Goal: Information Seeking & Learning: Find specific page/section

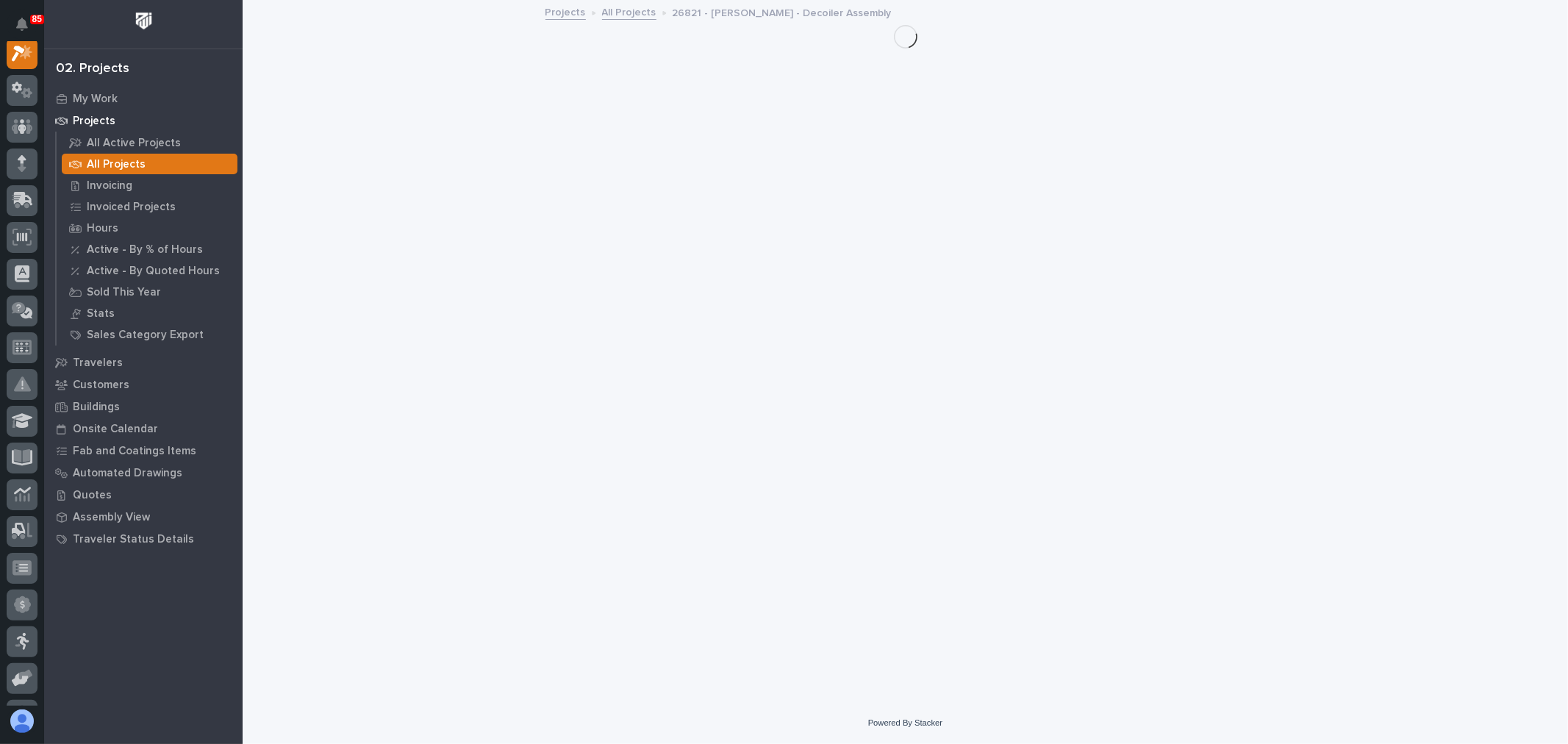
scroll to position [37, 0]
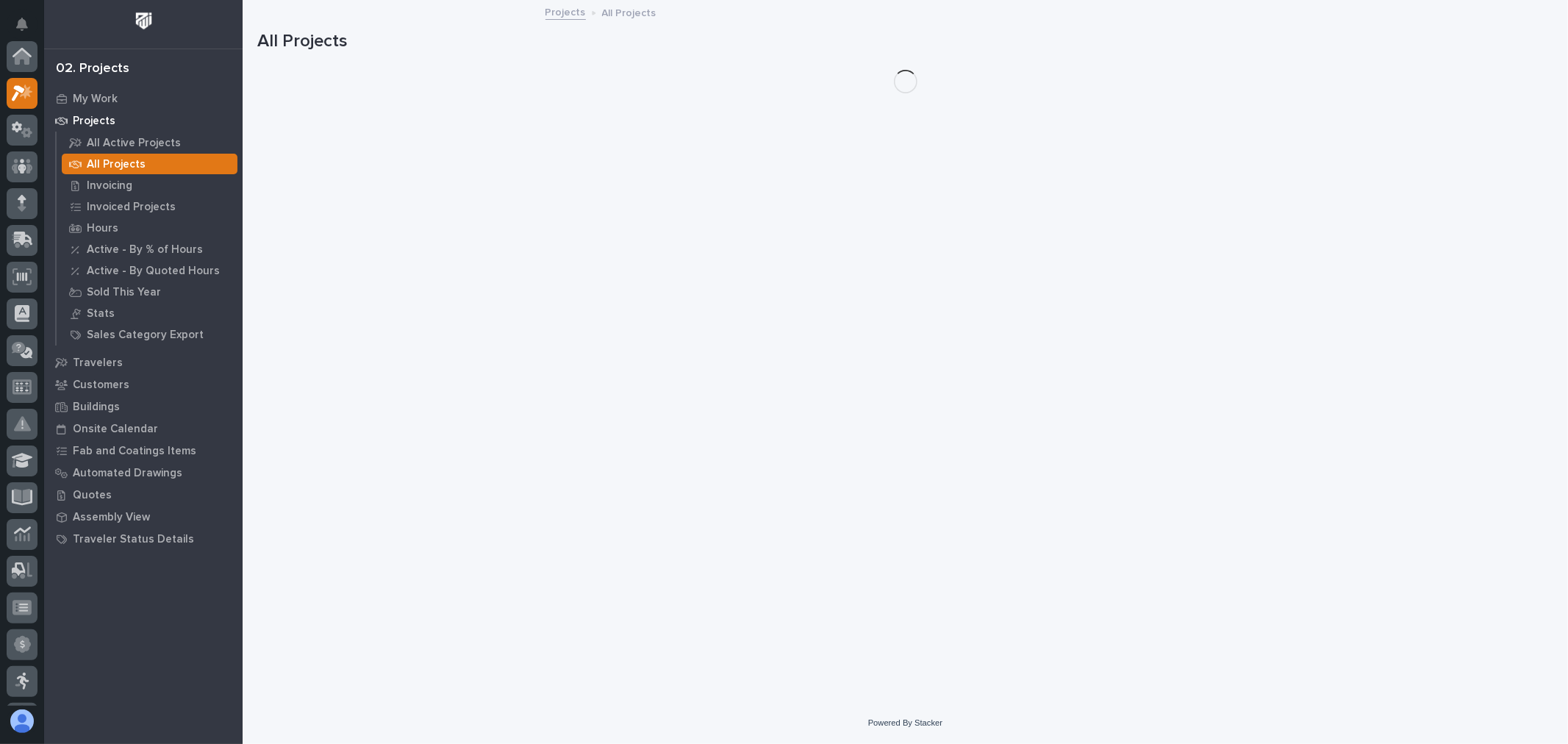
scroll to position [40, 0]
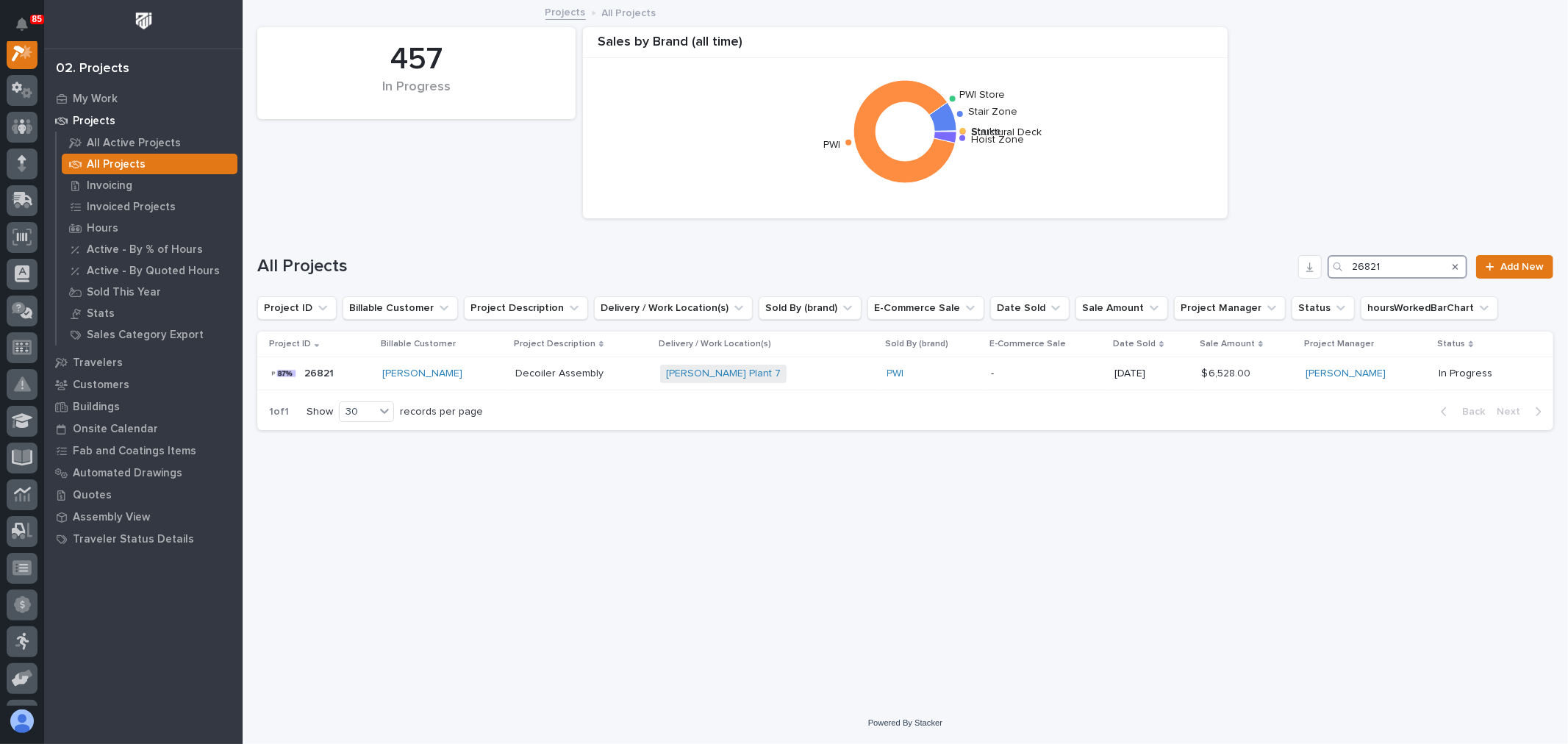
click at [1432, 256] on input "26821" at bounding box center [1398, 267] width 140 height 23
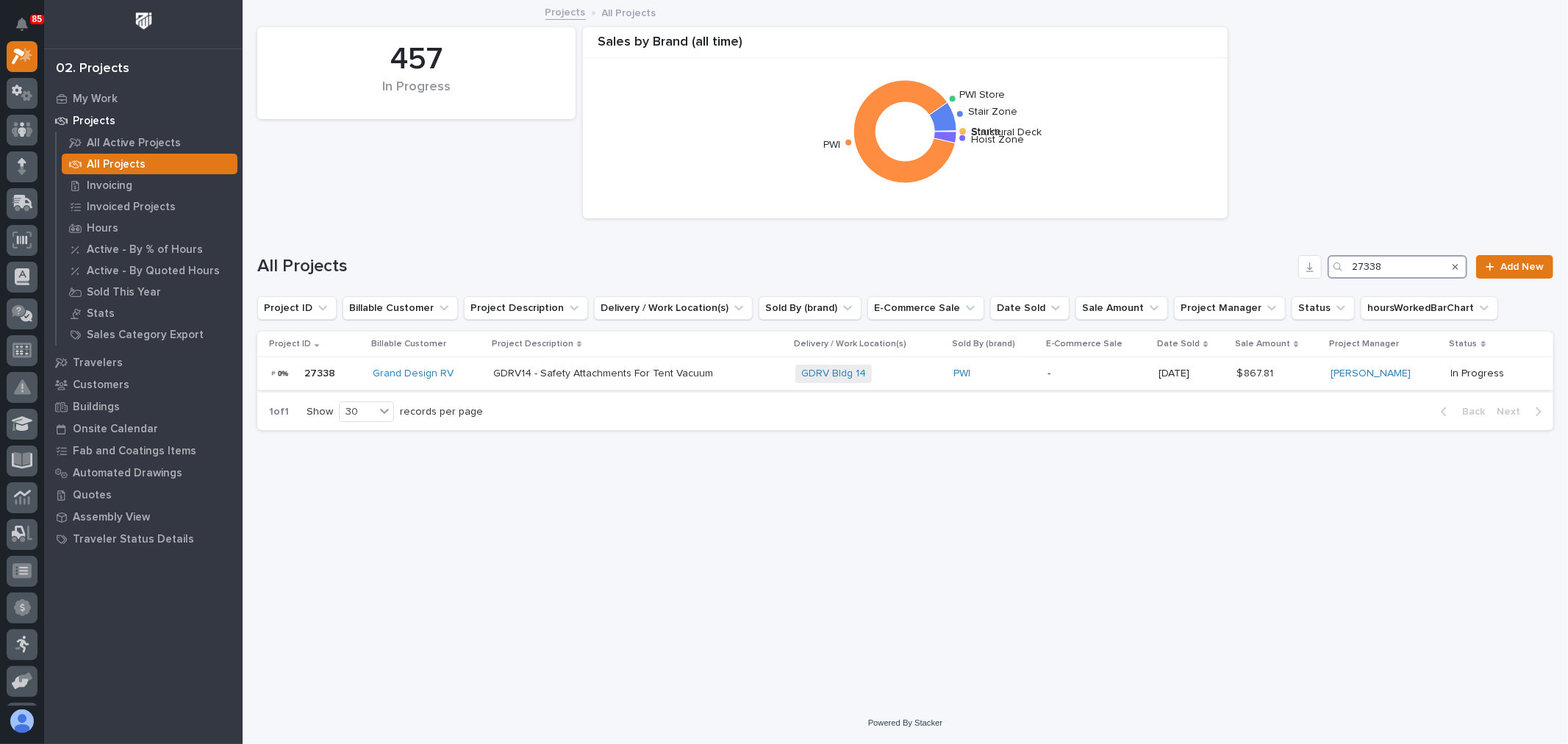
type input "27338"
click at [1101, 363] on div "-" at bounding box center [1097, 373] width 99 height 24
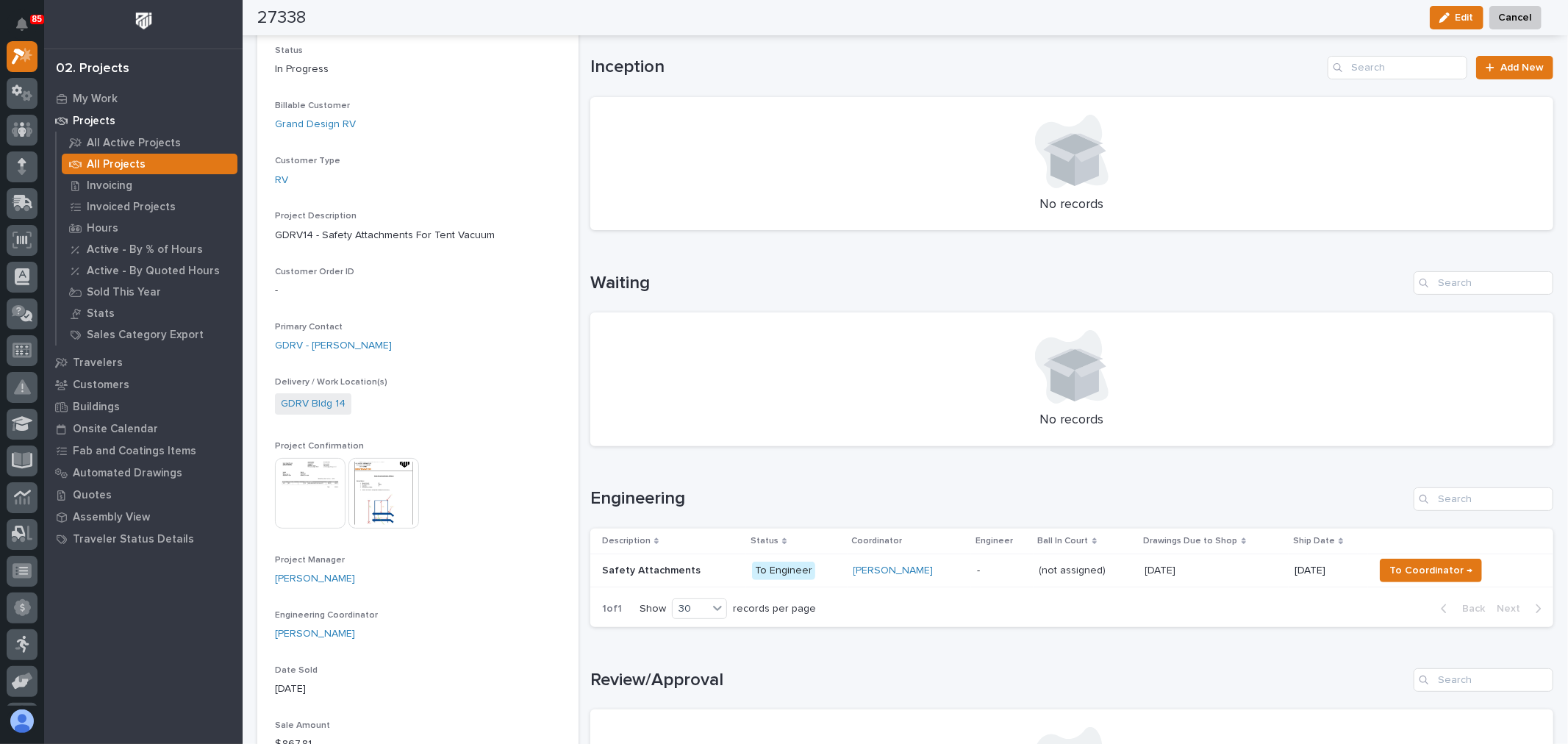
scroll to position [245, 0]
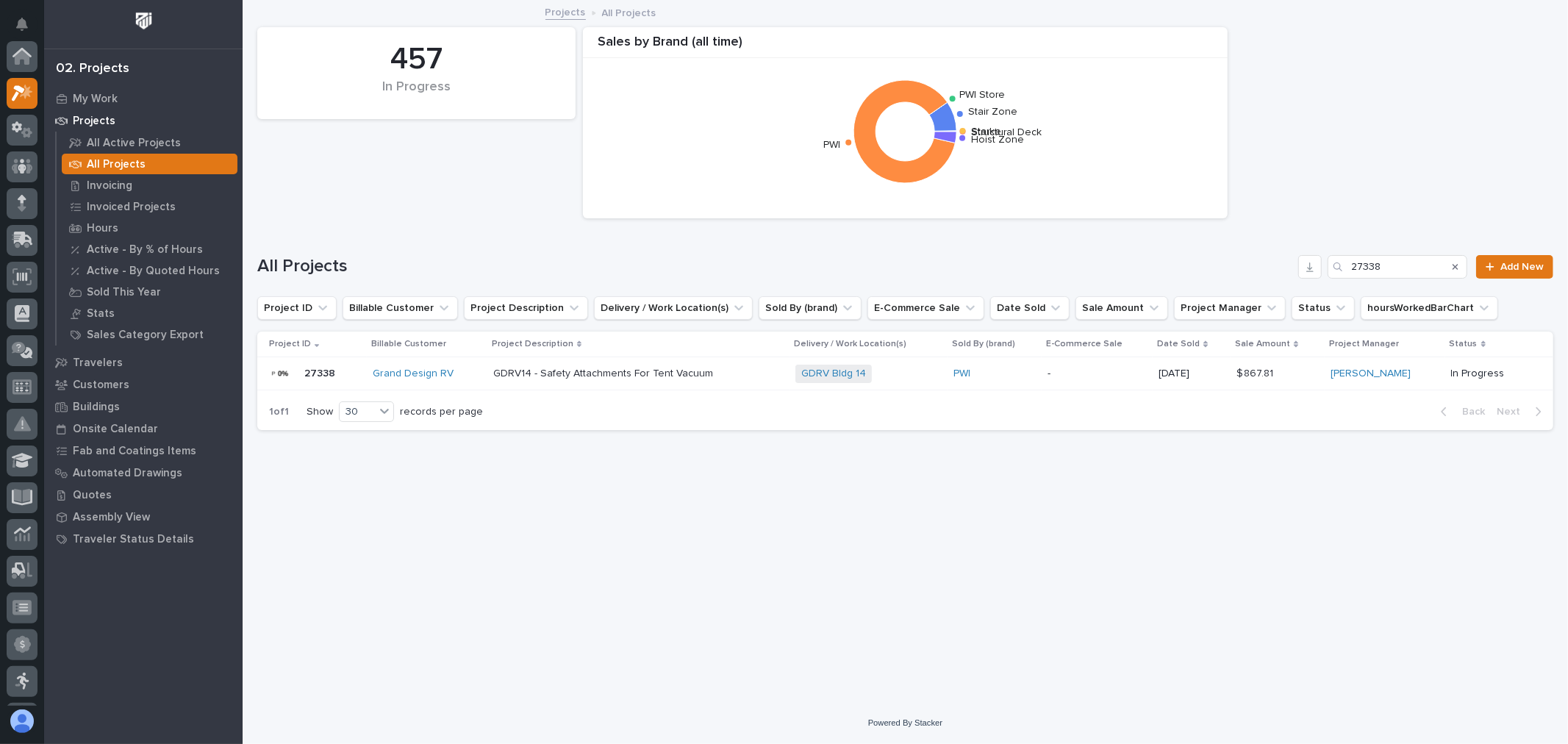
scroll to position [40, 0]
click at [1427, 266] on input "27338" at bounding box center [1398, 267] width 140 height 23
type input "27341"
click at [1010, 377] on div "PWI" at bounding box center [989, 373] width 83 height 12
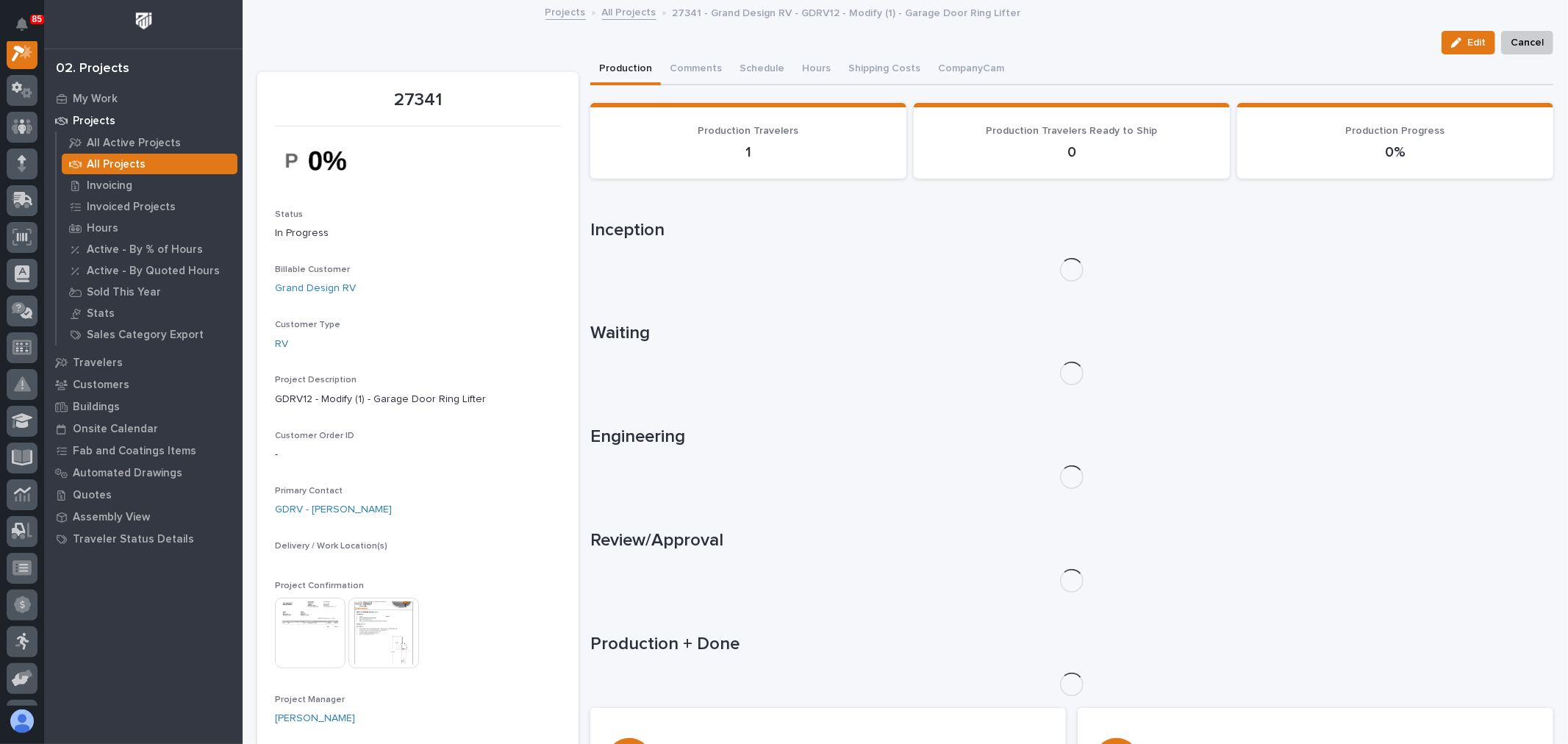
scroll to position [37, 0]
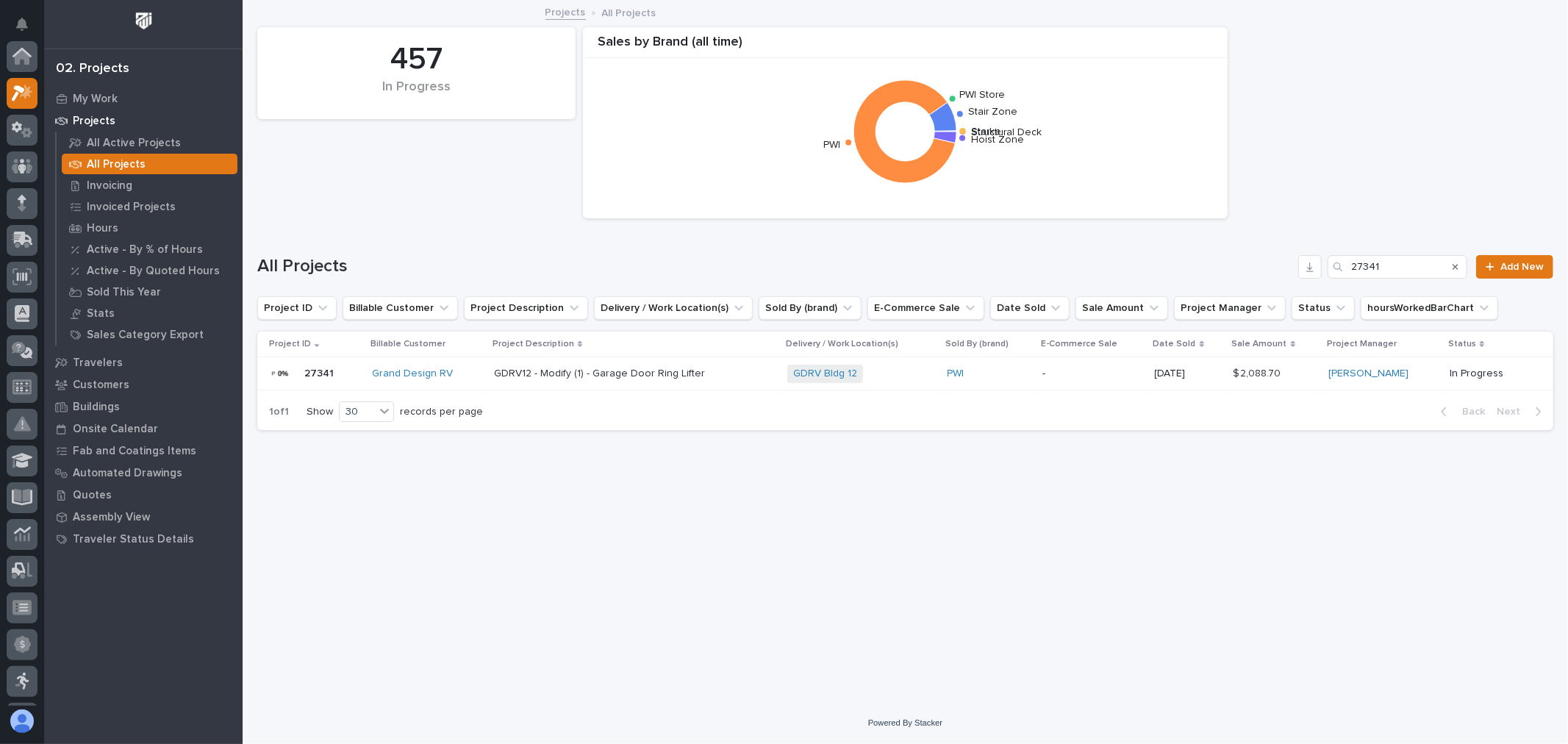
scroll to position [40, 0]
click at [1415, 251] on div "All Projects 27341 Add New" at bounding box center [906, 261] width 1296 height 71
click at [1412, 259] on input "27341" at bounding box center [1398, 267] width 140 height 23
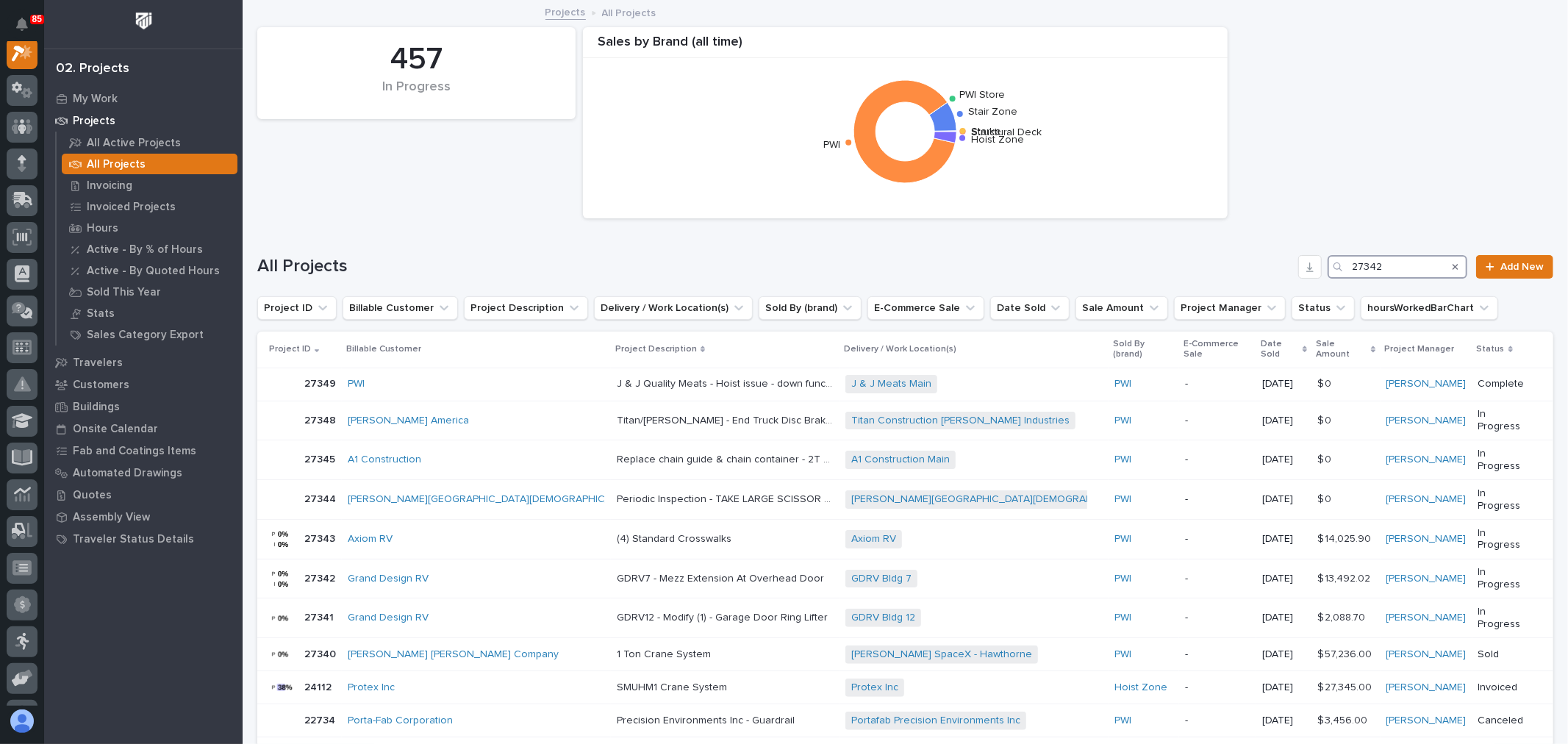
scroll to position [37, 0]
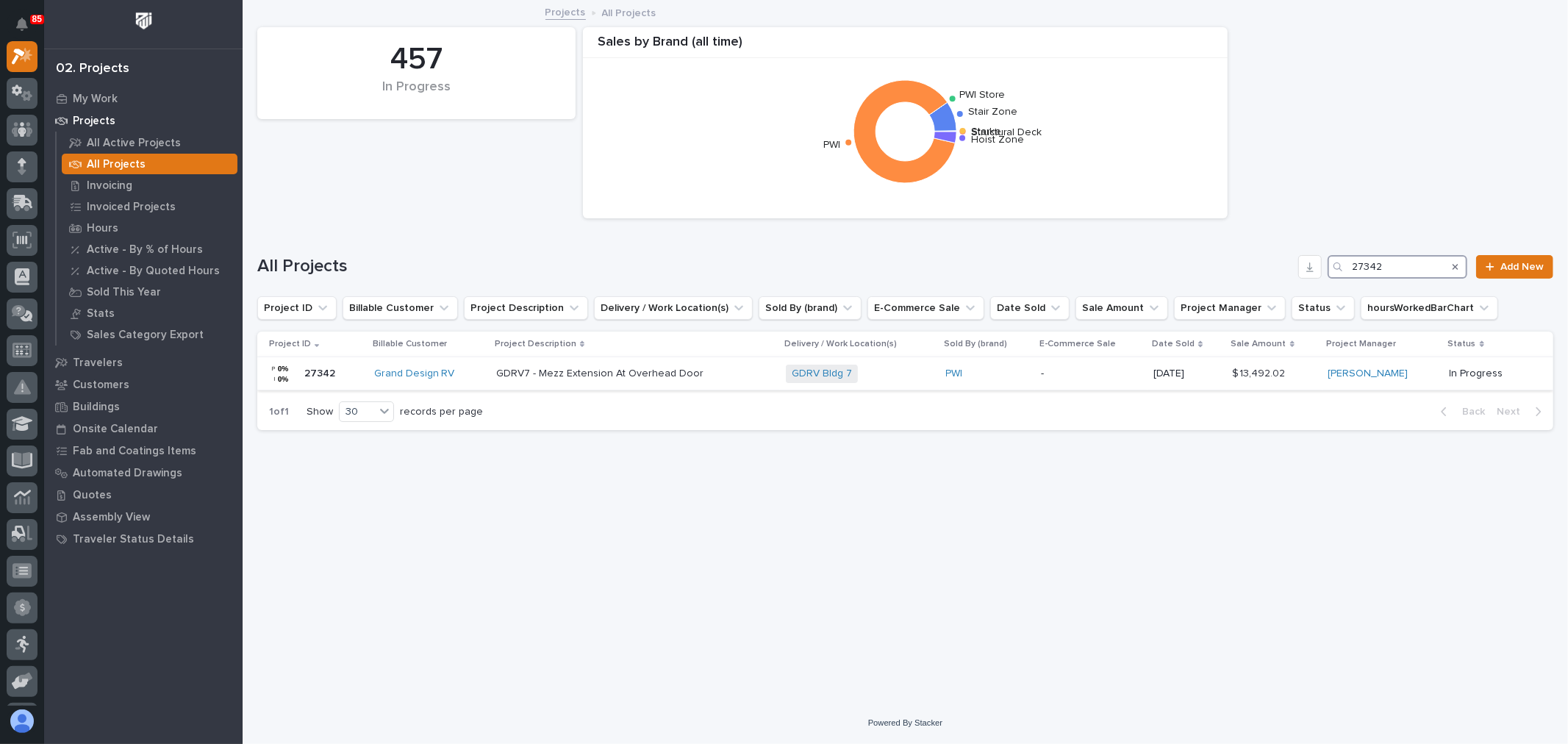
type input "27342"
click at [895, 368] on div "GDRV Bldg 7 + 0" at bounding box center [860, 374] width 149 height 18
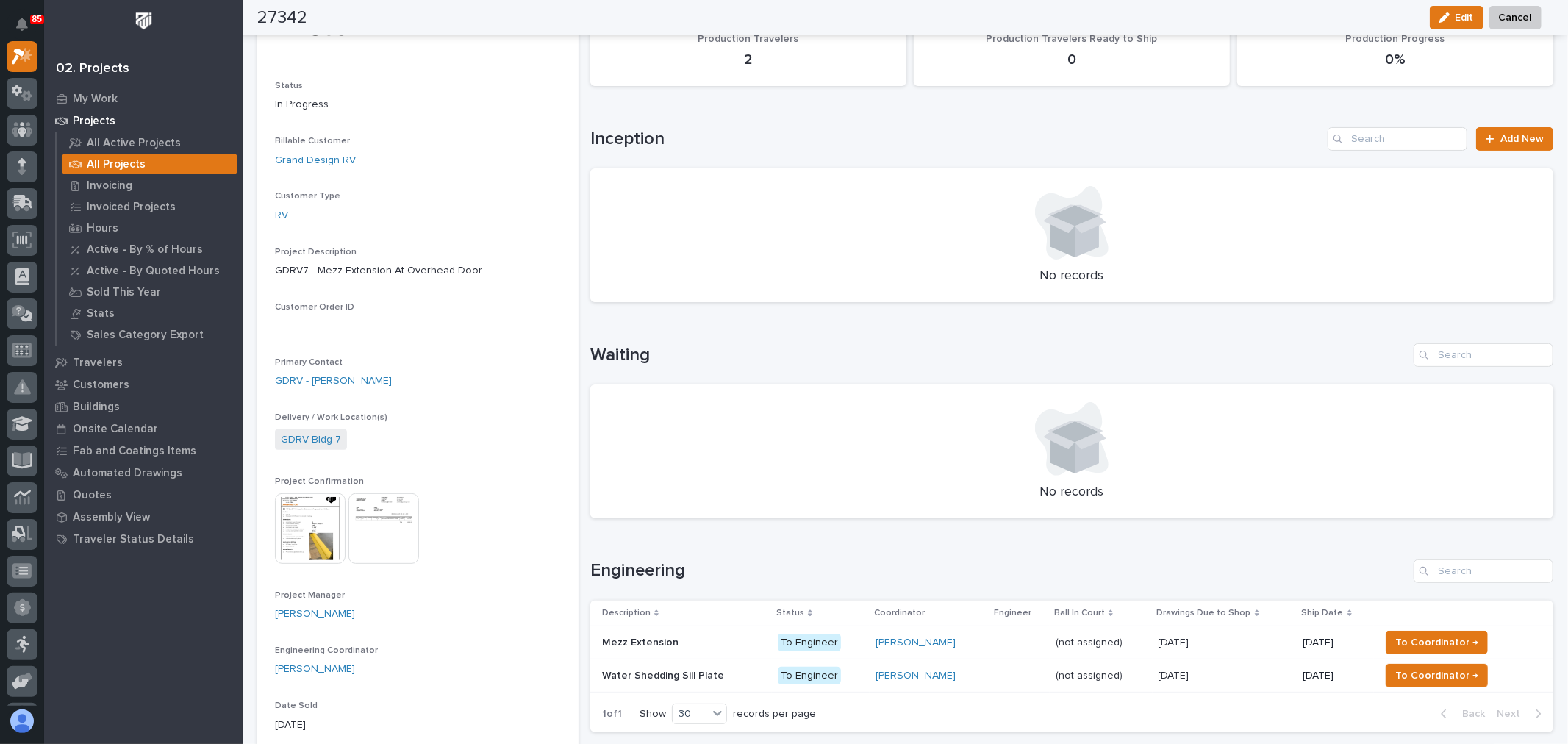
scroll to position [245, 0]
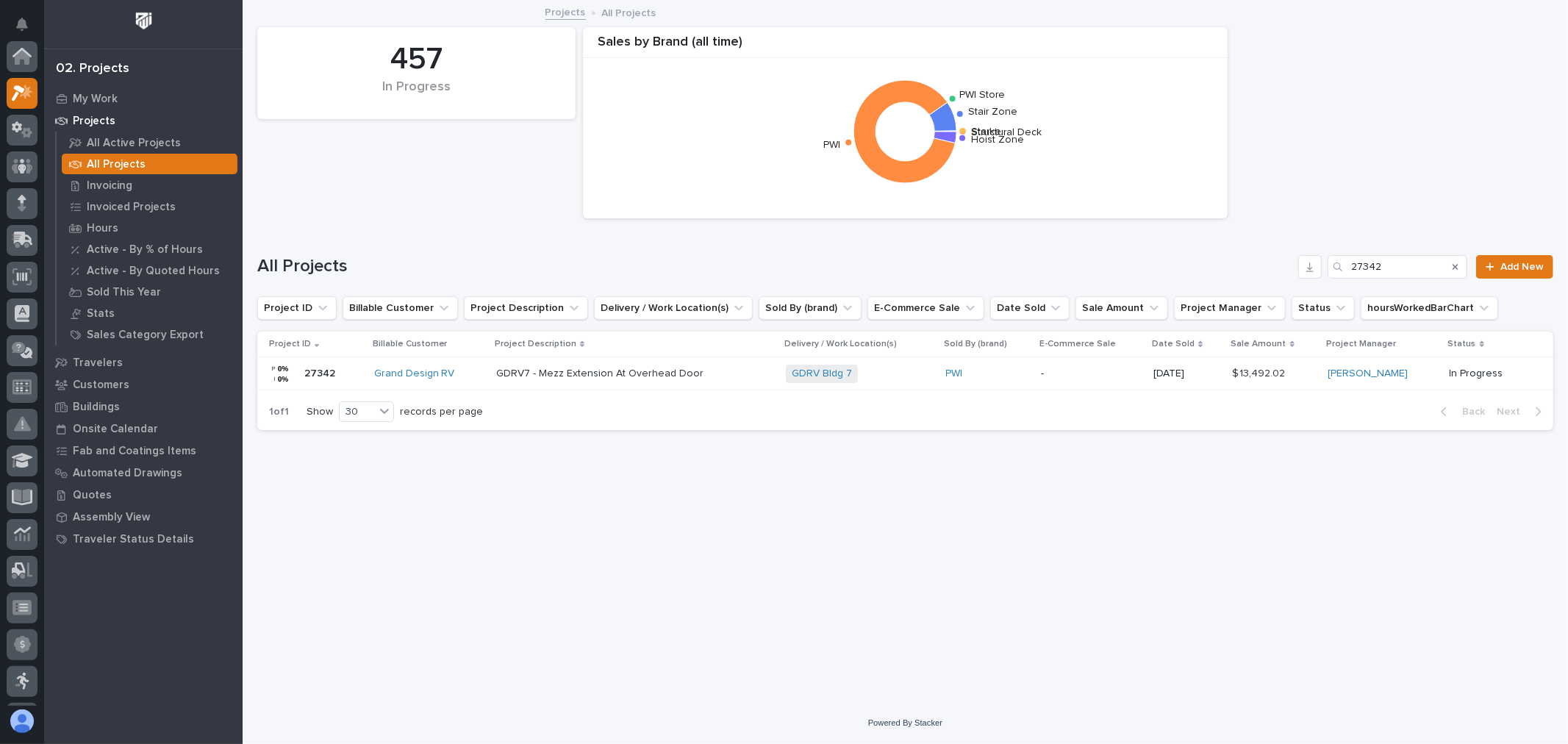
scroll to position [40, 0]
click at [1417, 262] on input "27342" at bounding box center [1398, 267] width 140 height 23
click at [1408, 272] on input "27342" at bounding box center [1398, 267] width 140 height 23
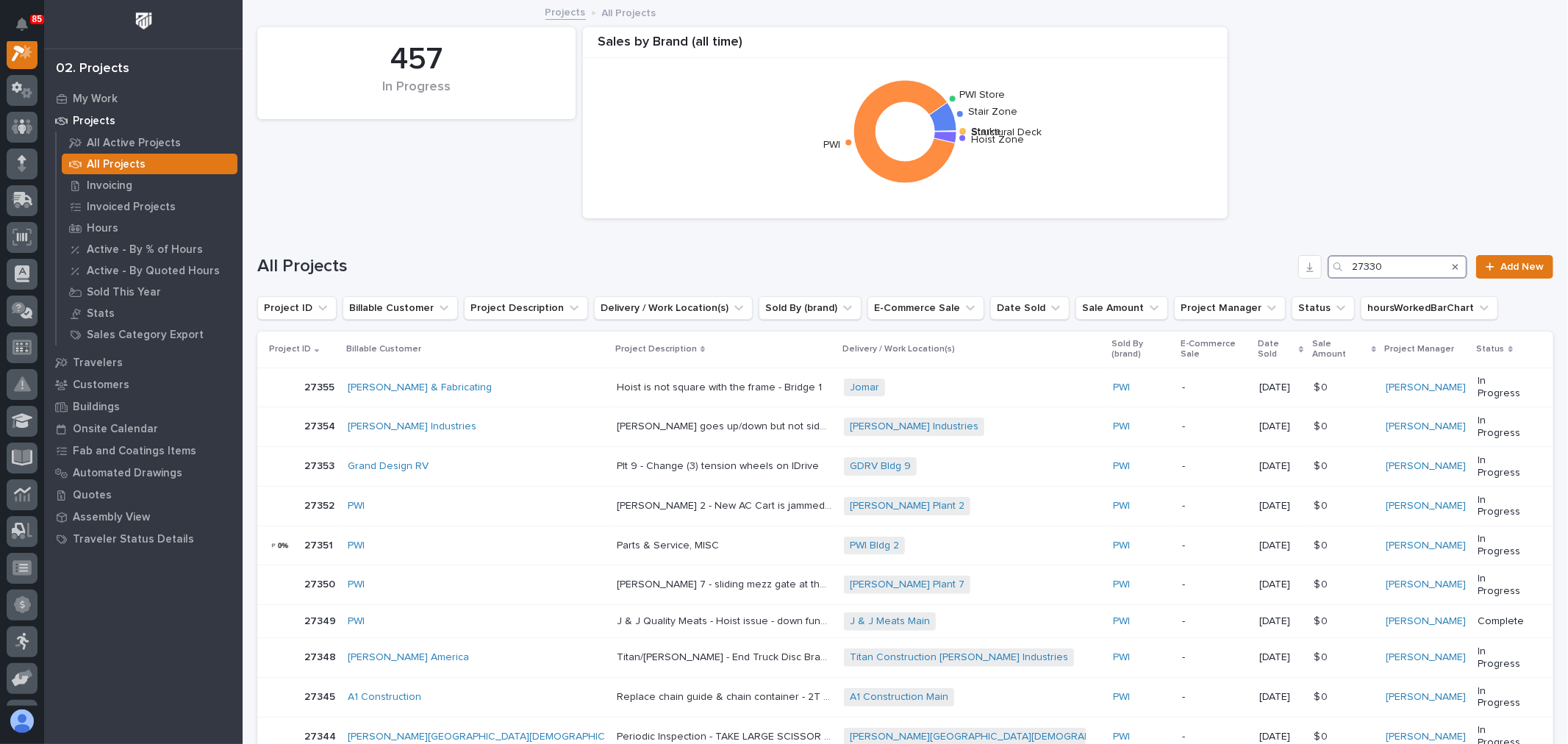
scroll to position [37, 0]
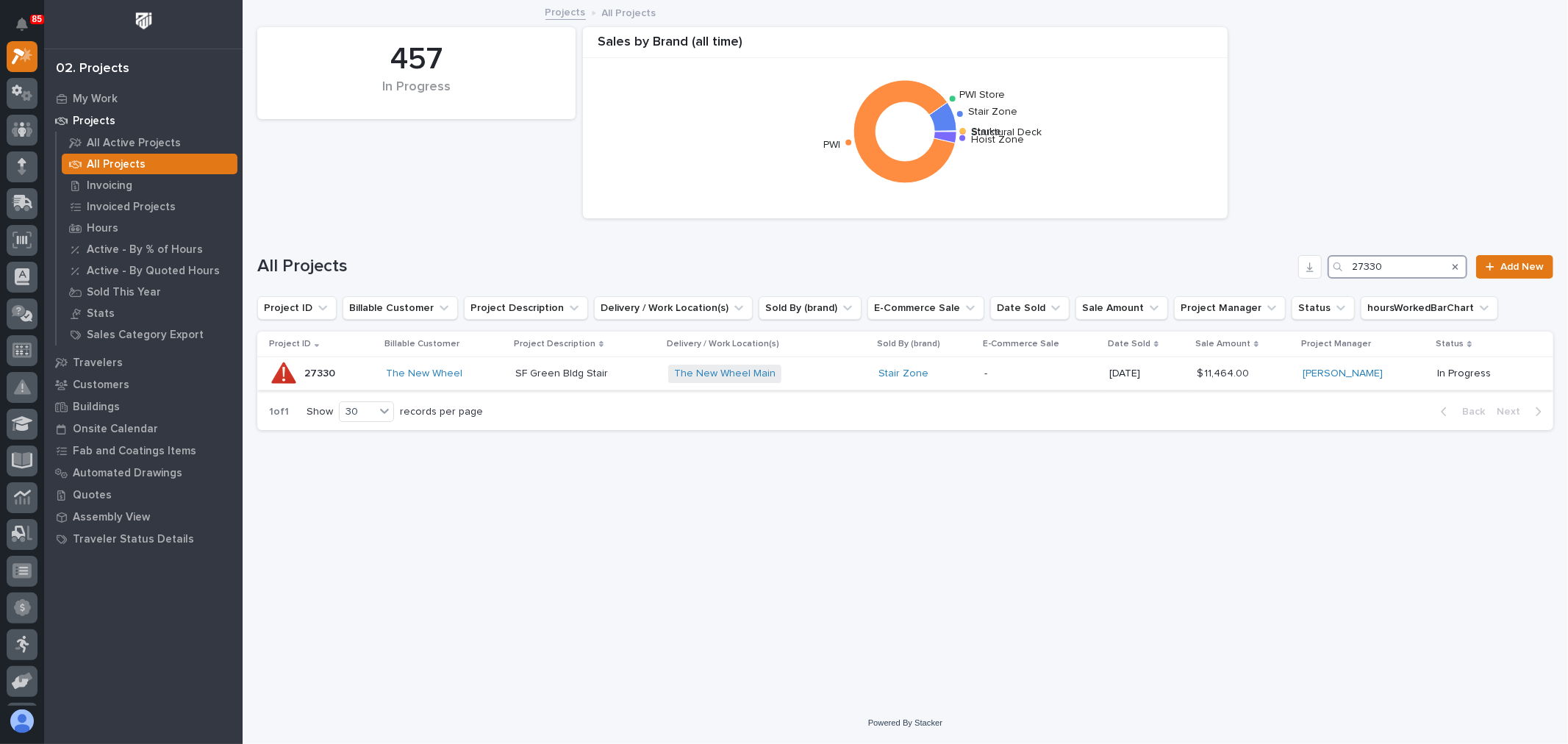
type input "27330"
click at [1057, 369] on p "-" at bounding box center [1041, 373] width 113 height 12
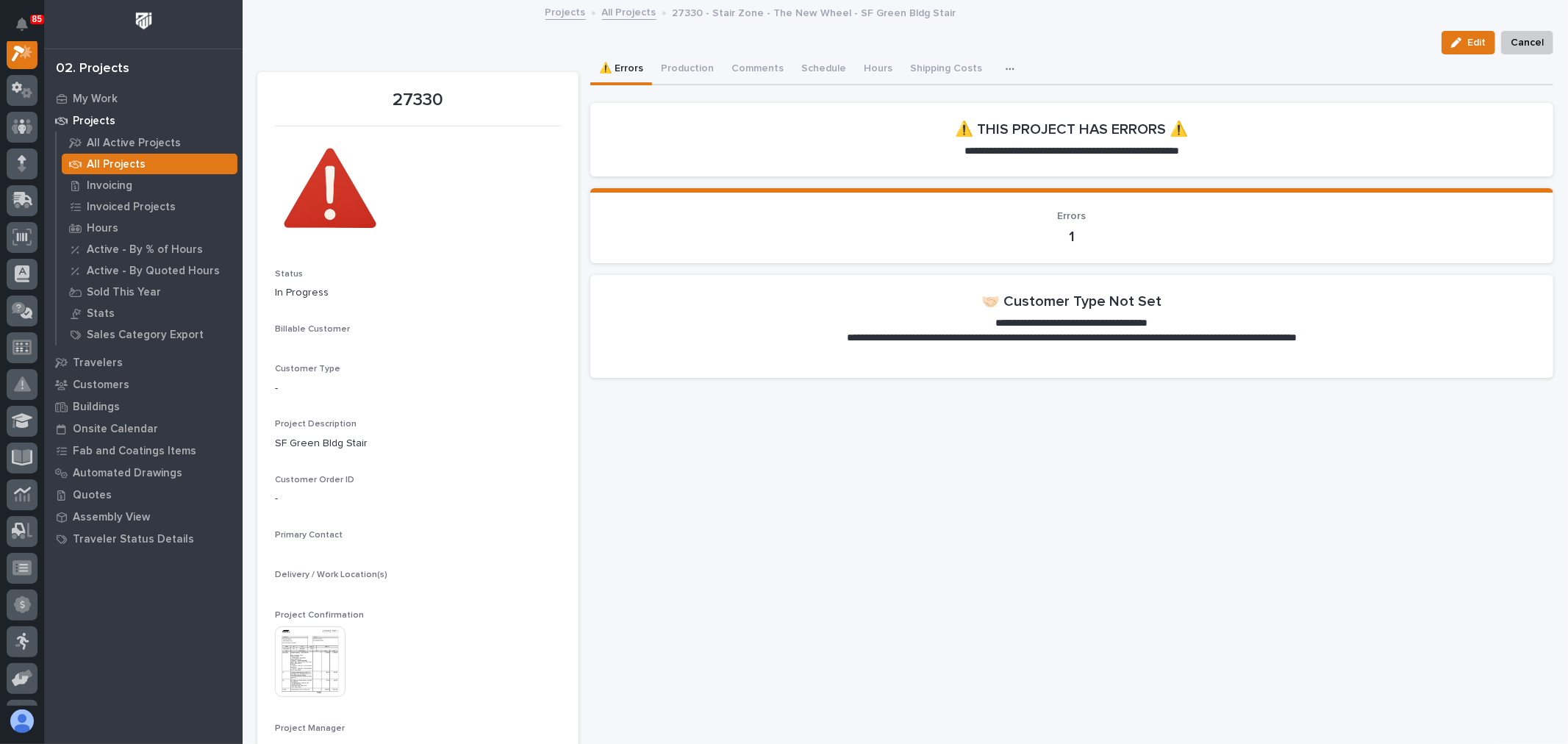
scroll to position [37, 0]
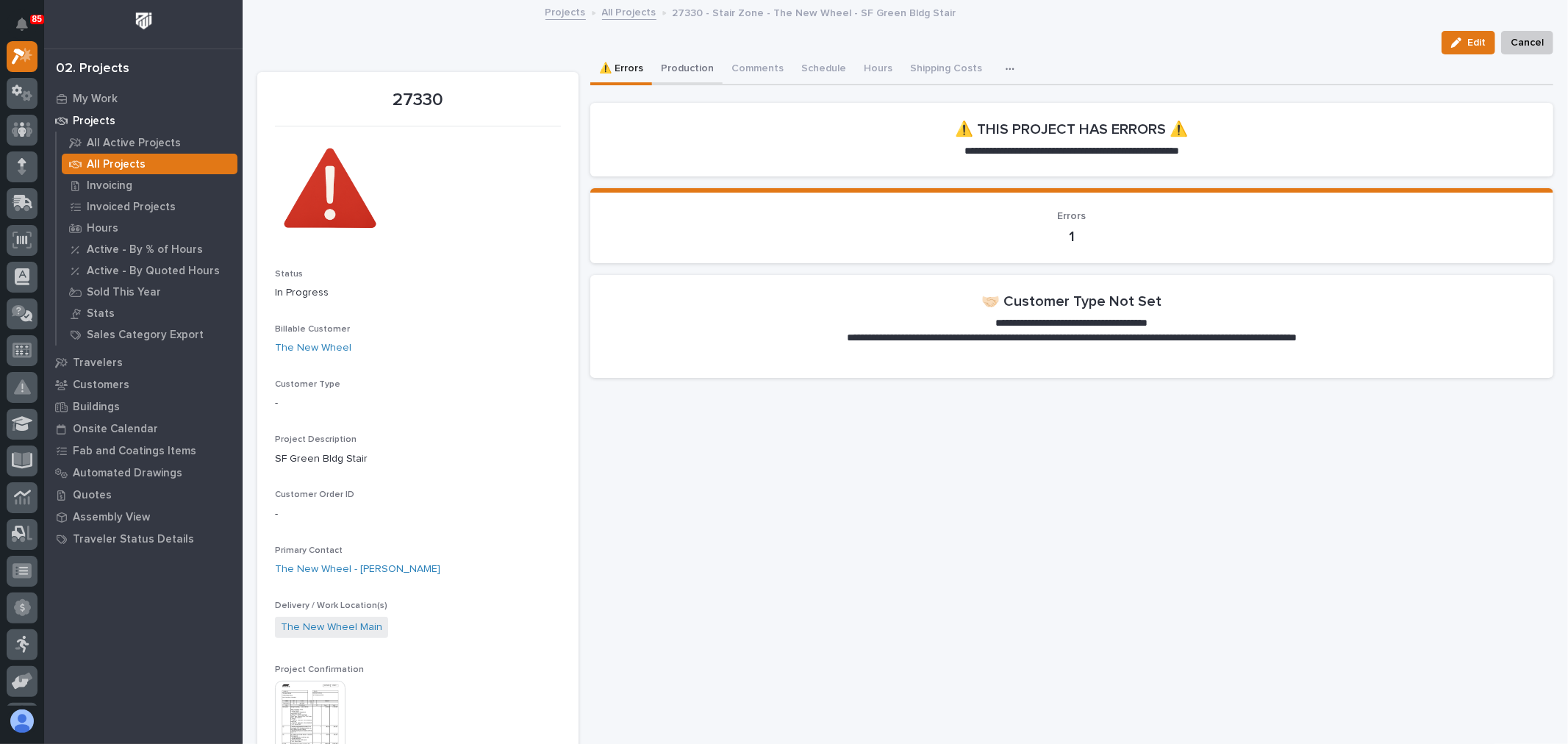
click at [688, 67] on button "Production" at bounding box center [687, 69] width 71 height 31
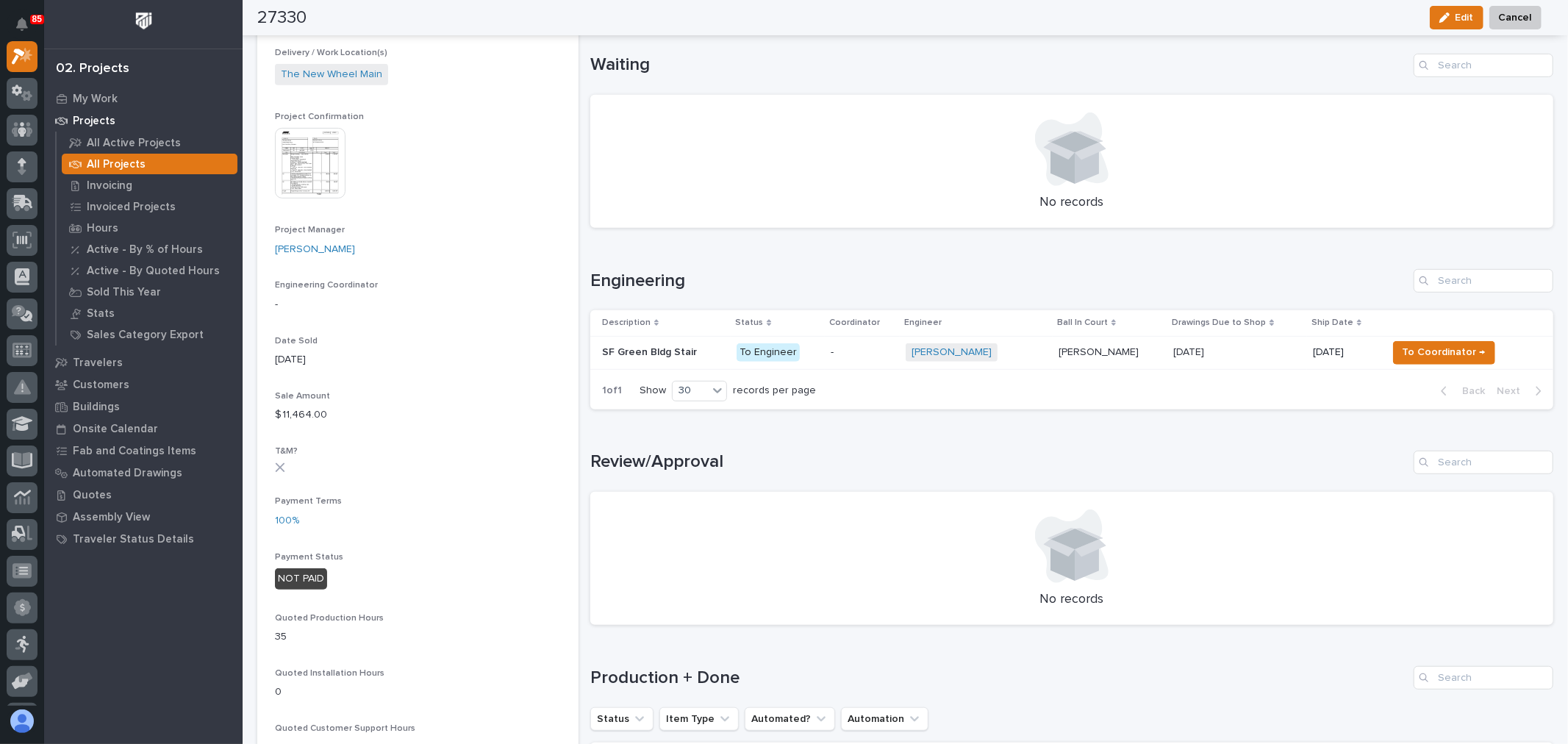
scroll to position [571, 0]
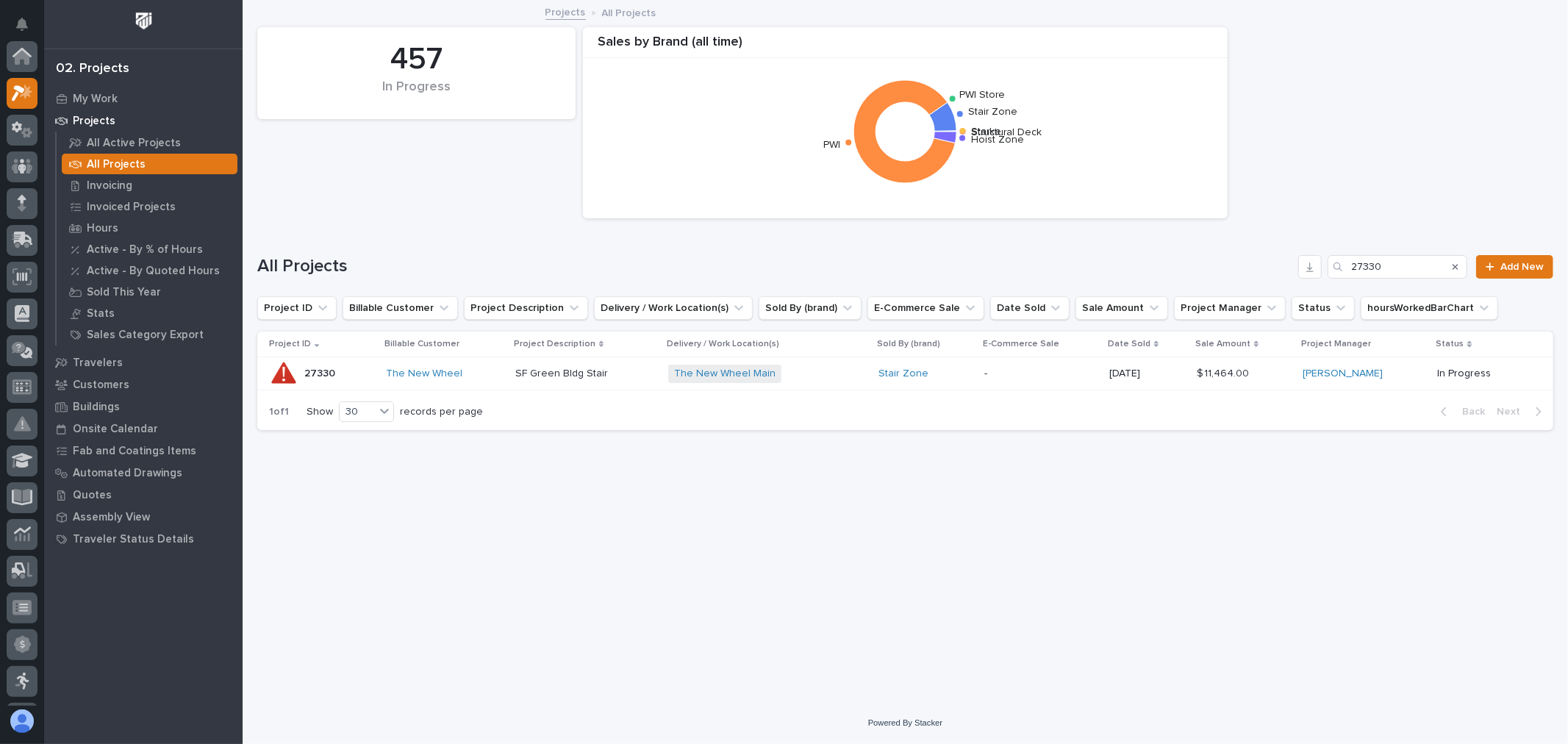
scroll to position [40, 0]
click at [1412, 269] on input "27330" at bounding box center [1398, 267] width 140 height 23
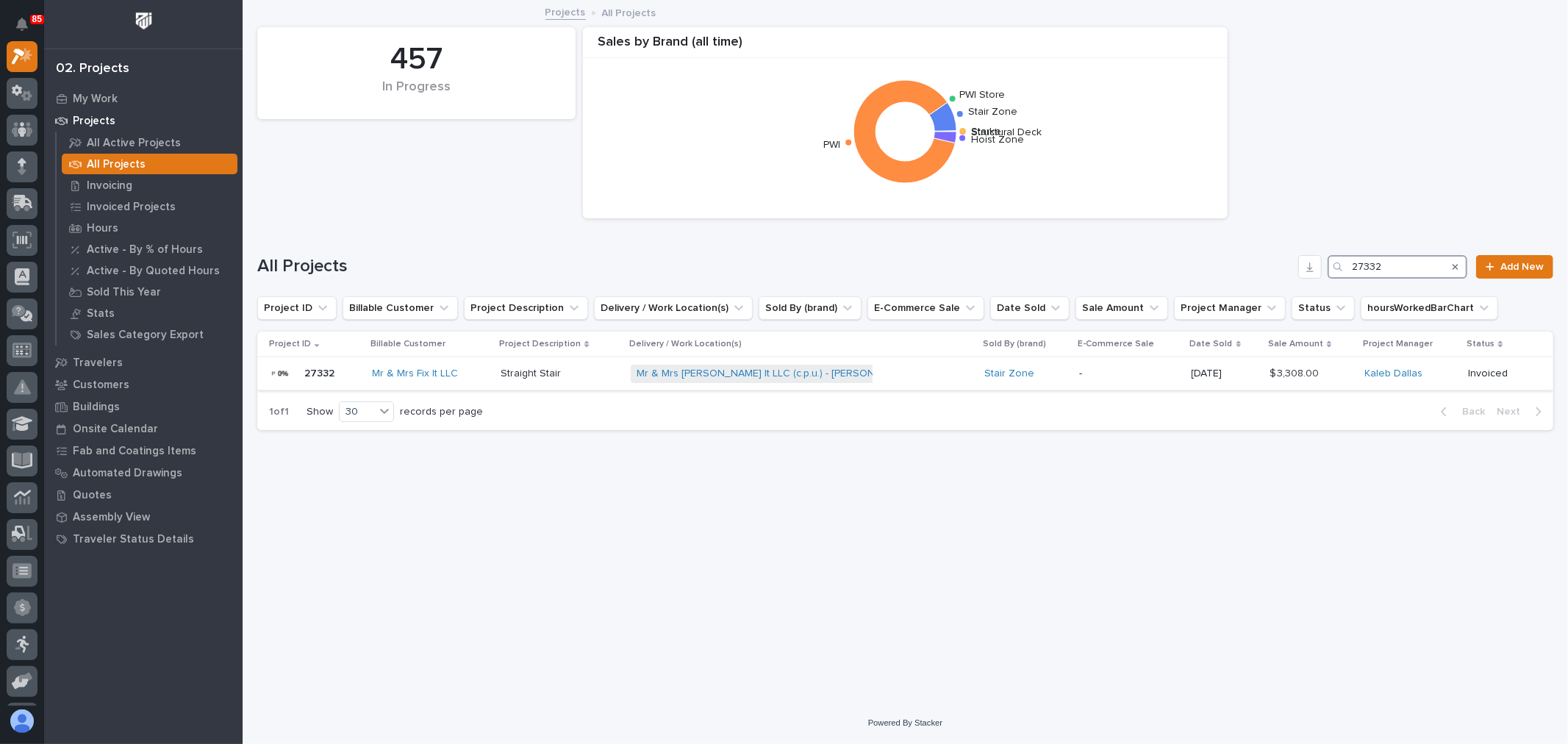
type input "27332"
click at [888, 377] on div "Mr & Mrs Fix It LLC (c.p.u.) - Wallace + 0" at bounding box center [759, 374] width 258 height 18
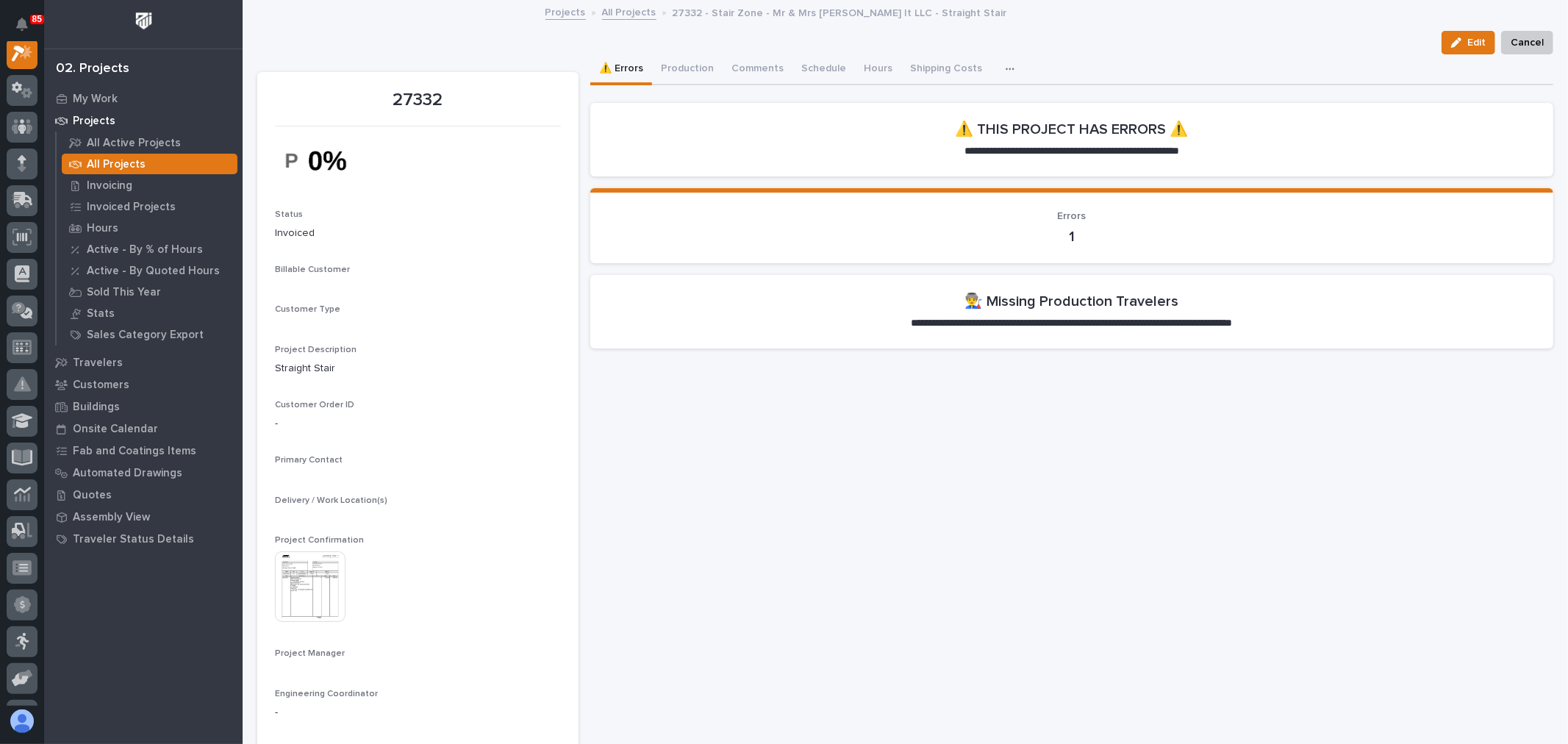
scroll to position [37, 0]
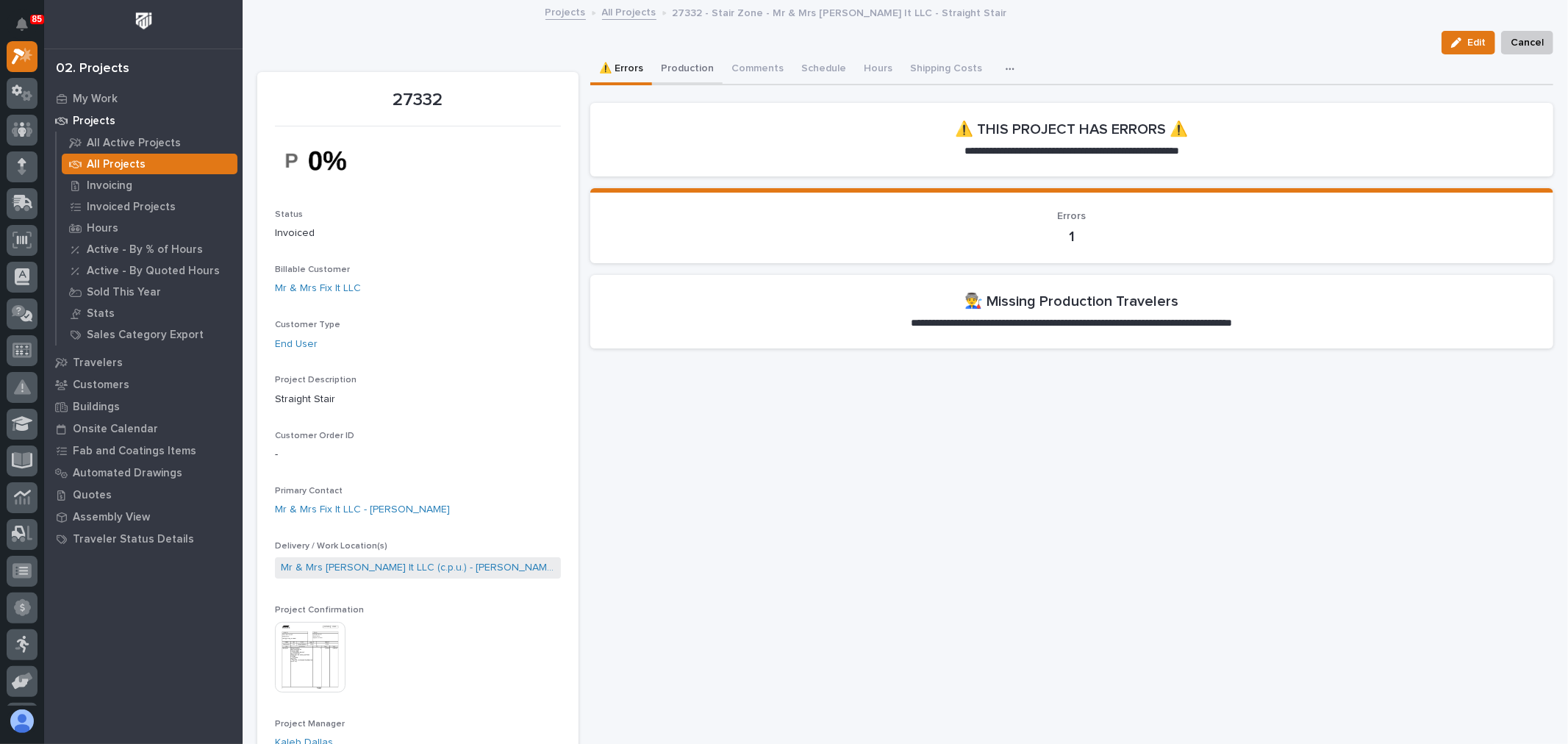
click at [689, 67] on button "Production" at bounding box center [687, 69] width 71 height 31
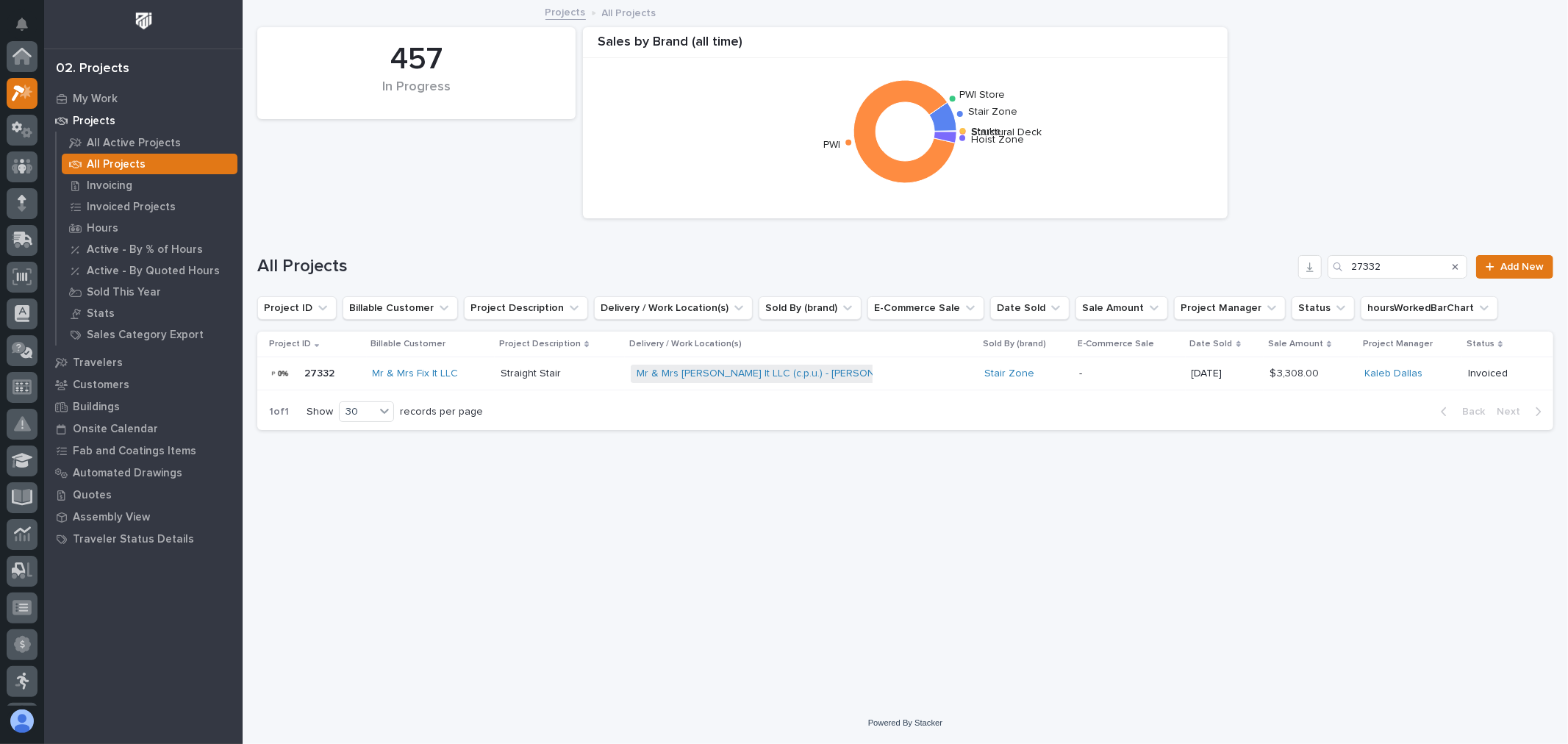
scroll to position [40, 0]
drag, startPoint x: 1413, startPoint y: 264, endPoint x: 1349, endPoint y: 262, distance: 64.0
click at [1349, 262] on div "27332" at bounding box center [1398, 267] width 140 height 23
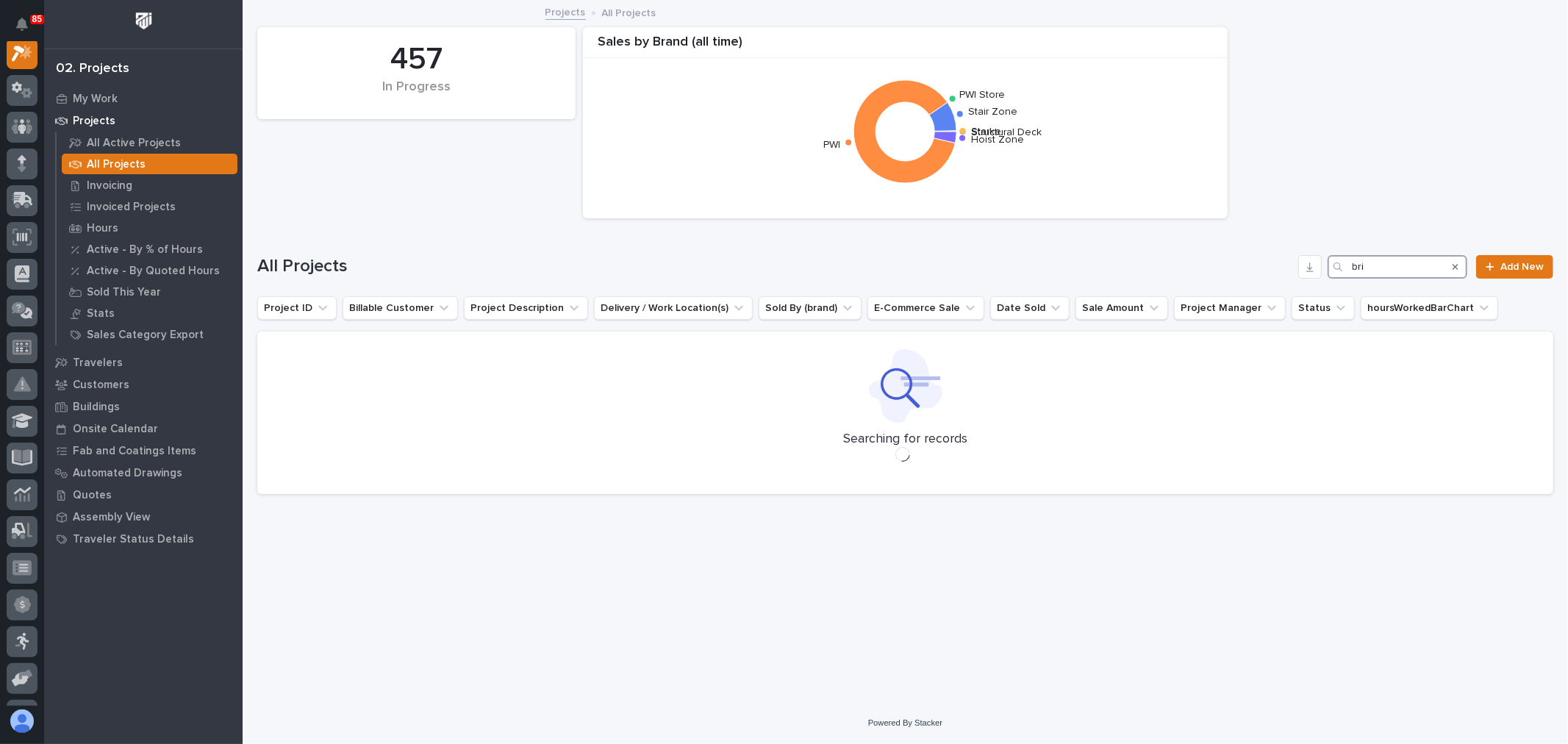
scroll to position [37, 0]
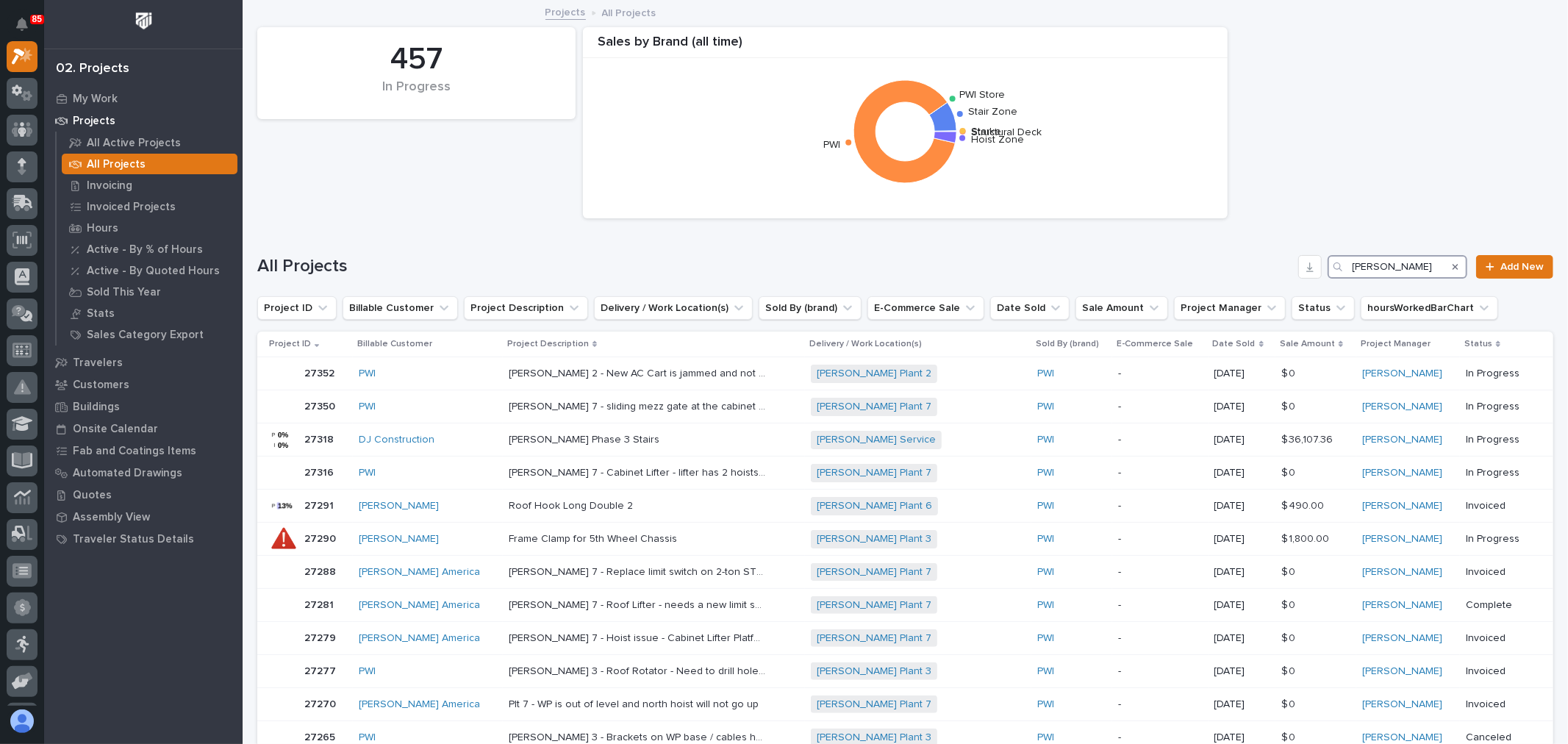
drag, startPoint x: 1386, startPoint y: 263, endPoint x: 1334, endPoint y: 273, distance: 53.0
click at [1334, 273] on div "brinkley" at bounding box center [1398, 267] width 140 height 23
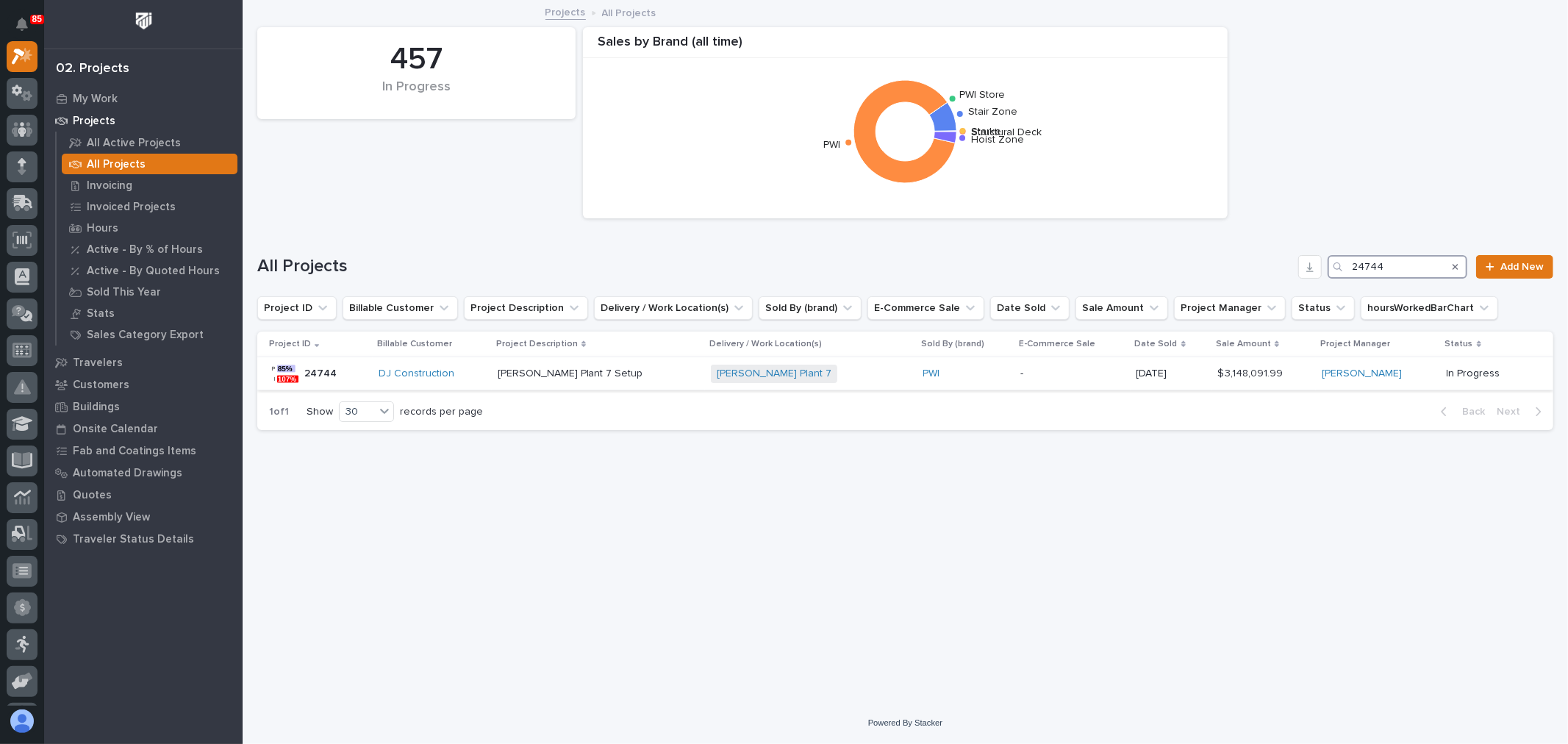
type input "24744"
click at [647, 372] on p at bounding box center [598, 373] width 201 height 12
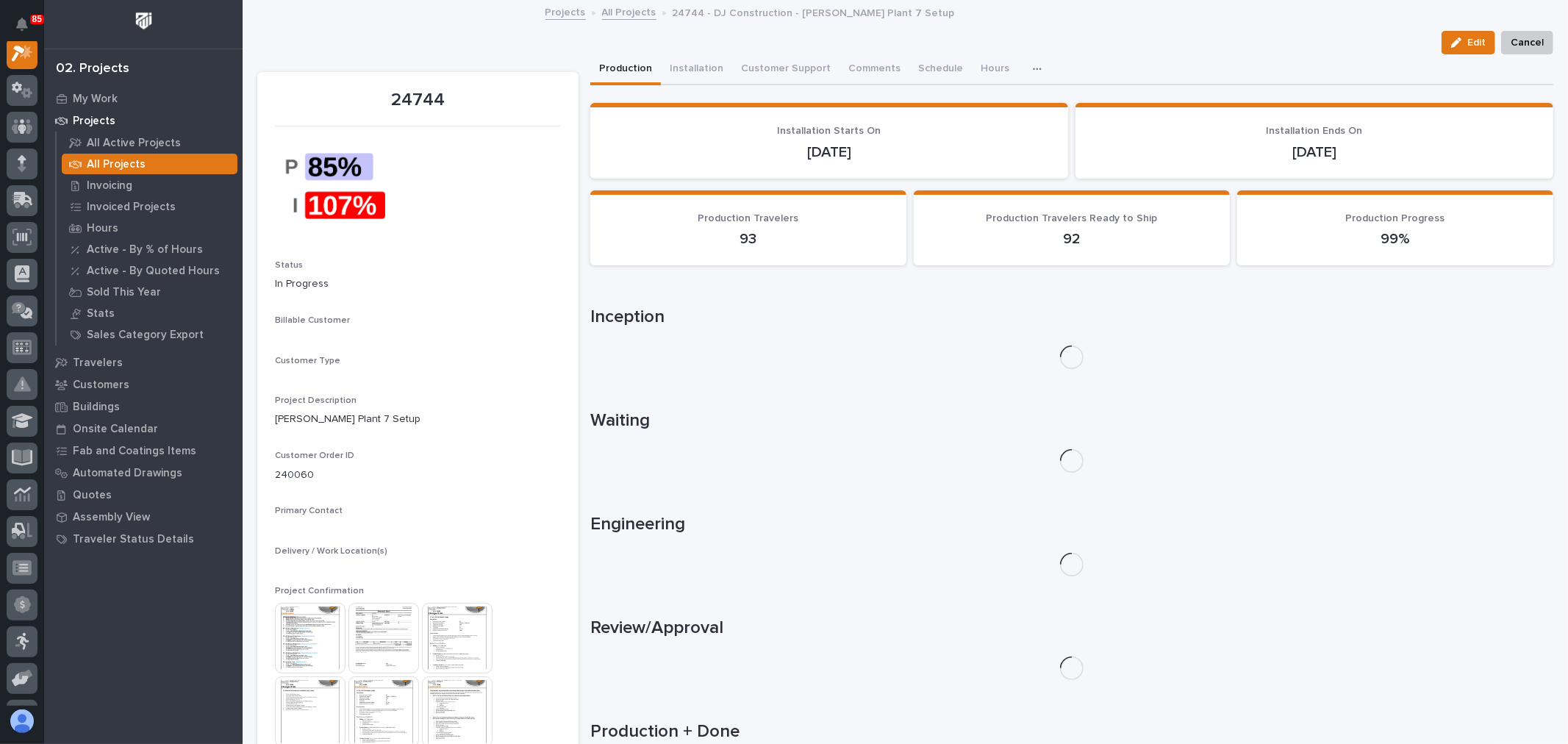
scroll to position [37, 0]
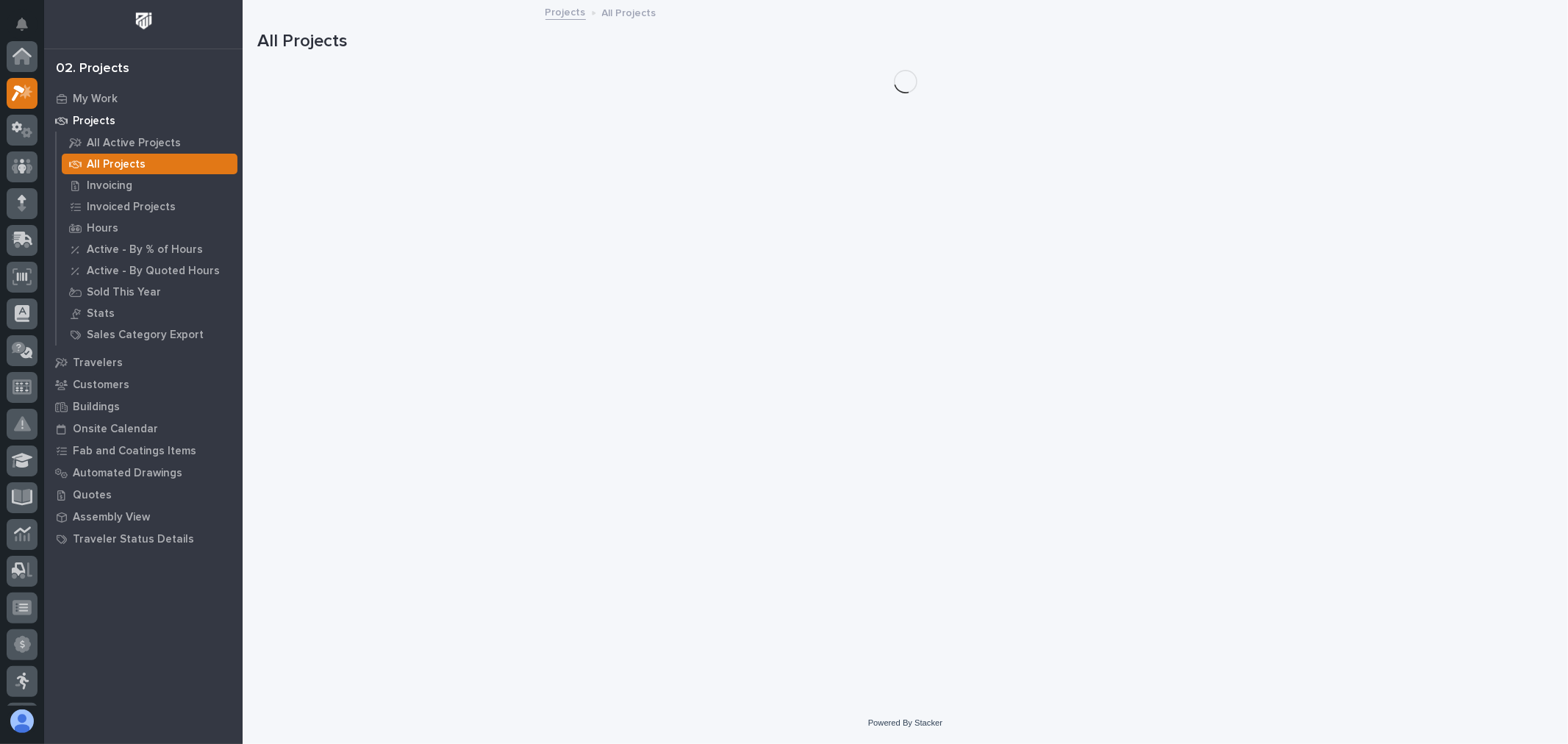
scroll to position [40, 0]
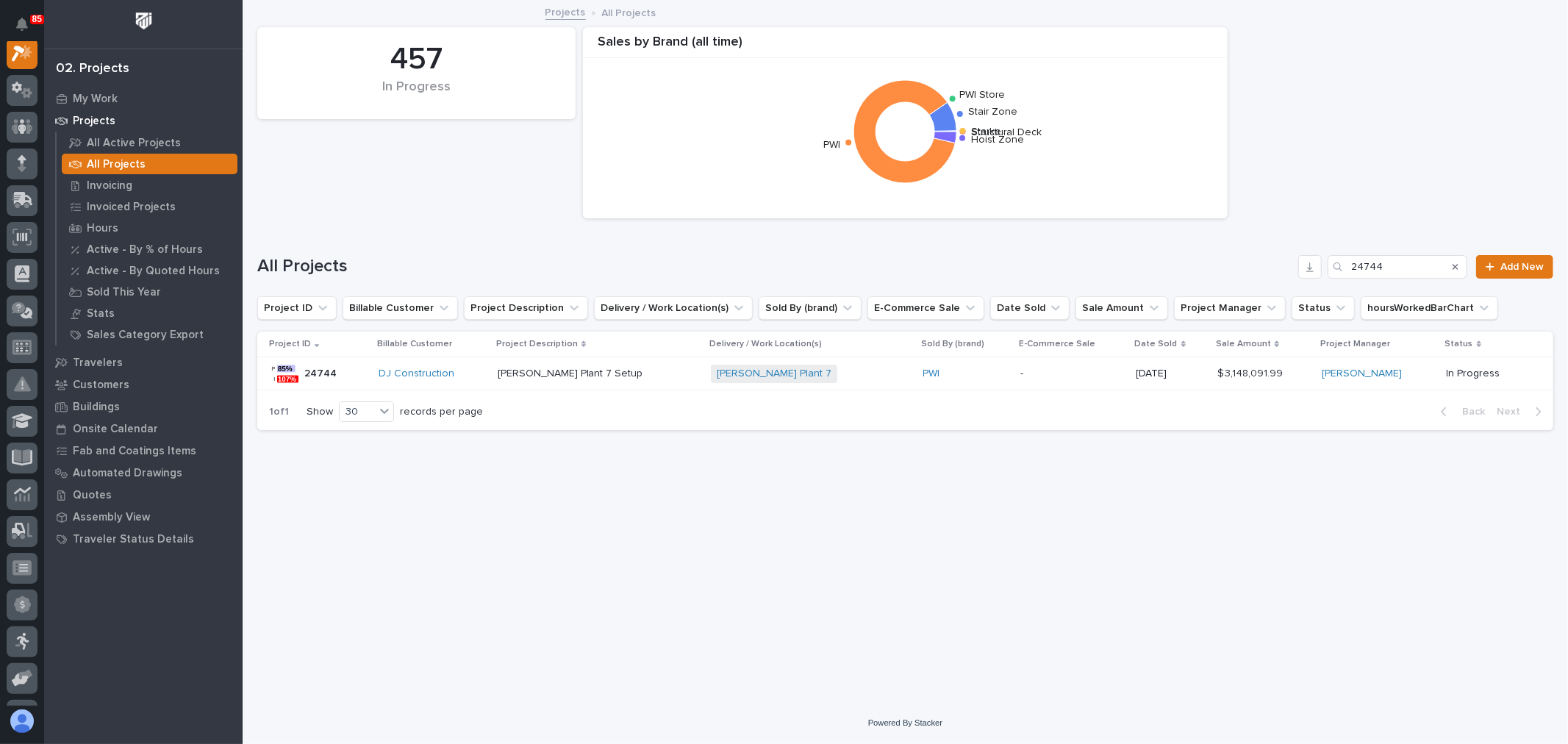
click at [1402, 253] on div "All Projects 24744 Add New" at bounding box center [906, 261] width 1296 height 71
click at [1404, 259] on input "24744" at bounding box center [1398, 267] width 140 height 23
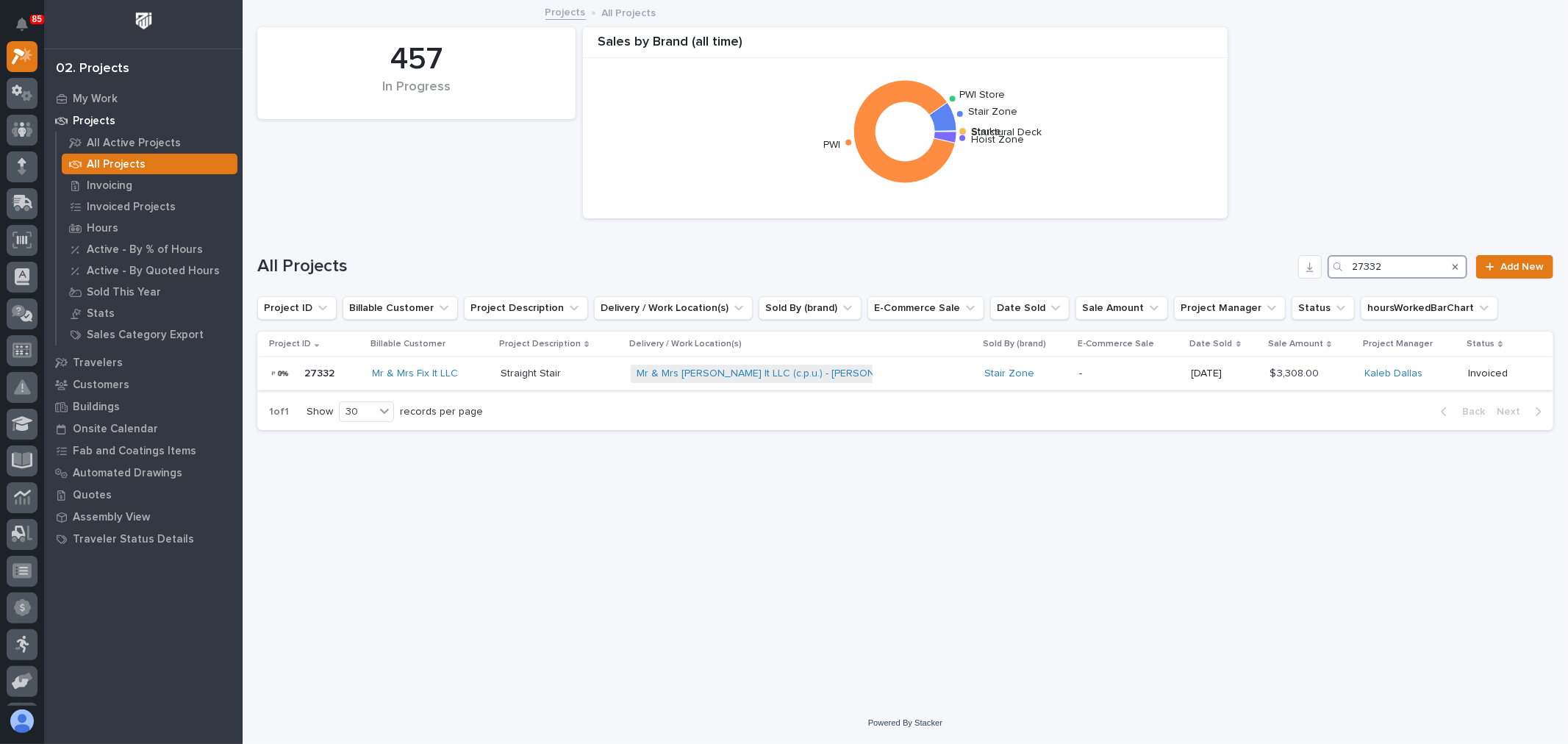
type input "27332"
click at [1016, 376] on div "Stair Zone" at bounding box center [1026, 373] width 83 height 12
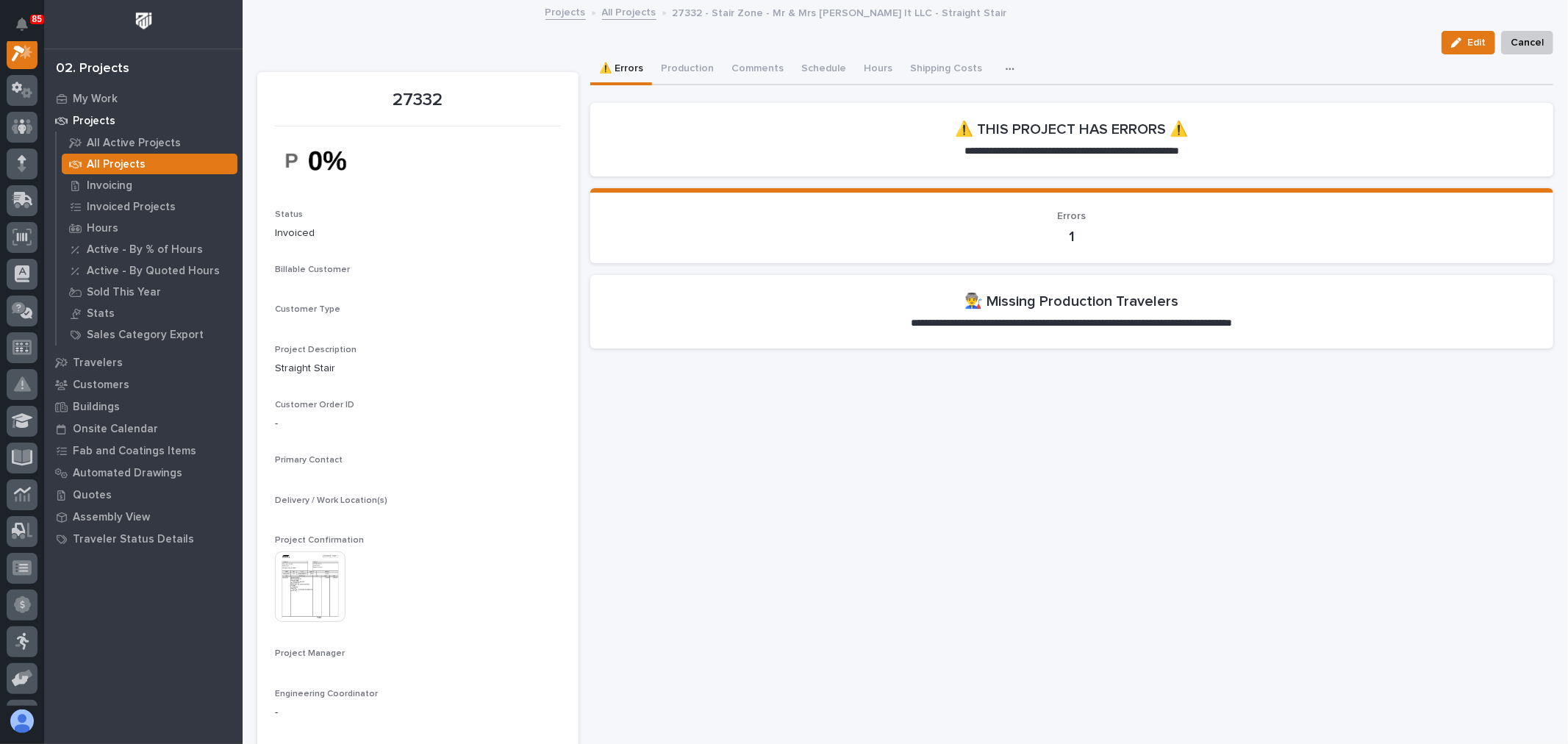
scroll to position [37, 0]
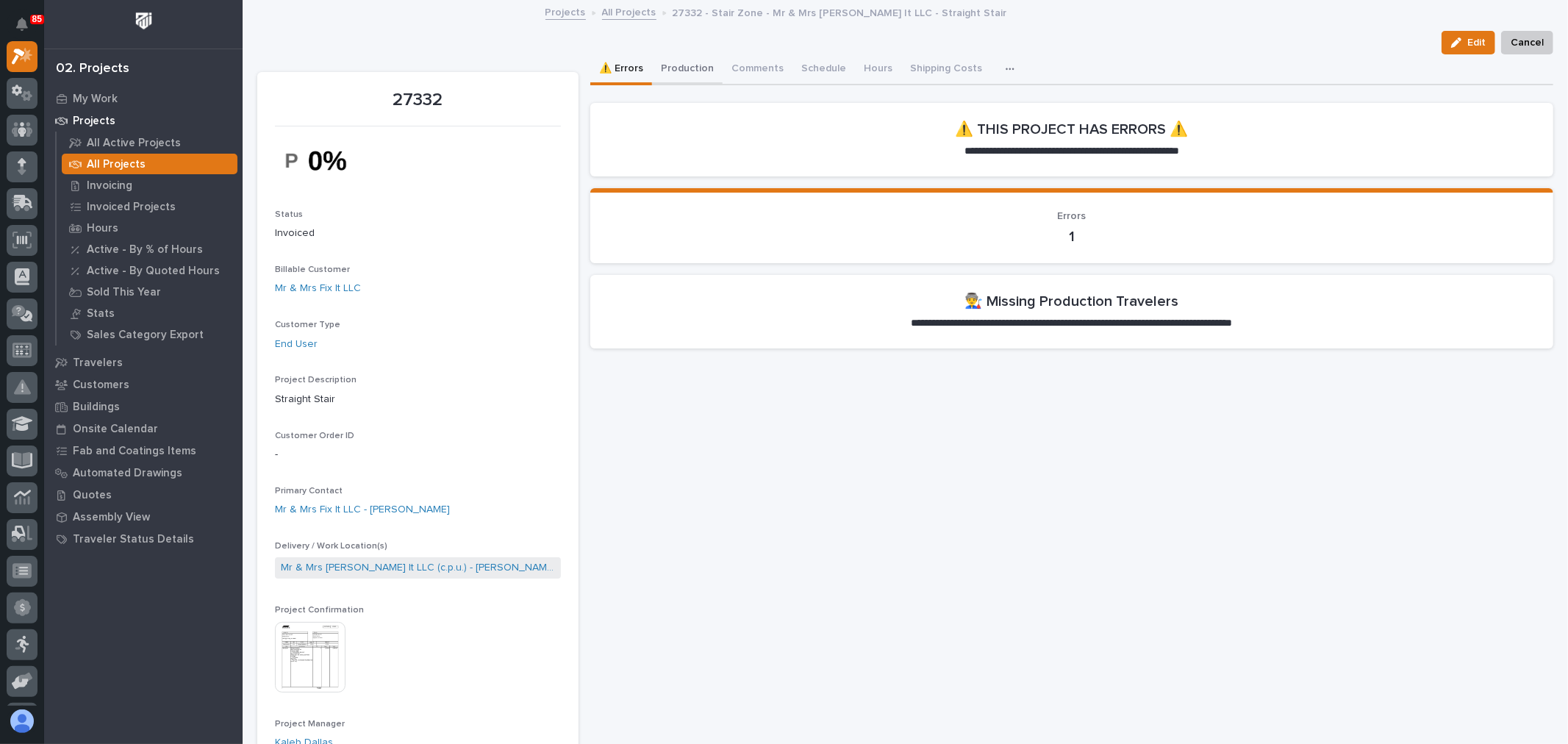
click at [705, 74] on button "Production" at bounding box center [687, 69] width 71 height 31
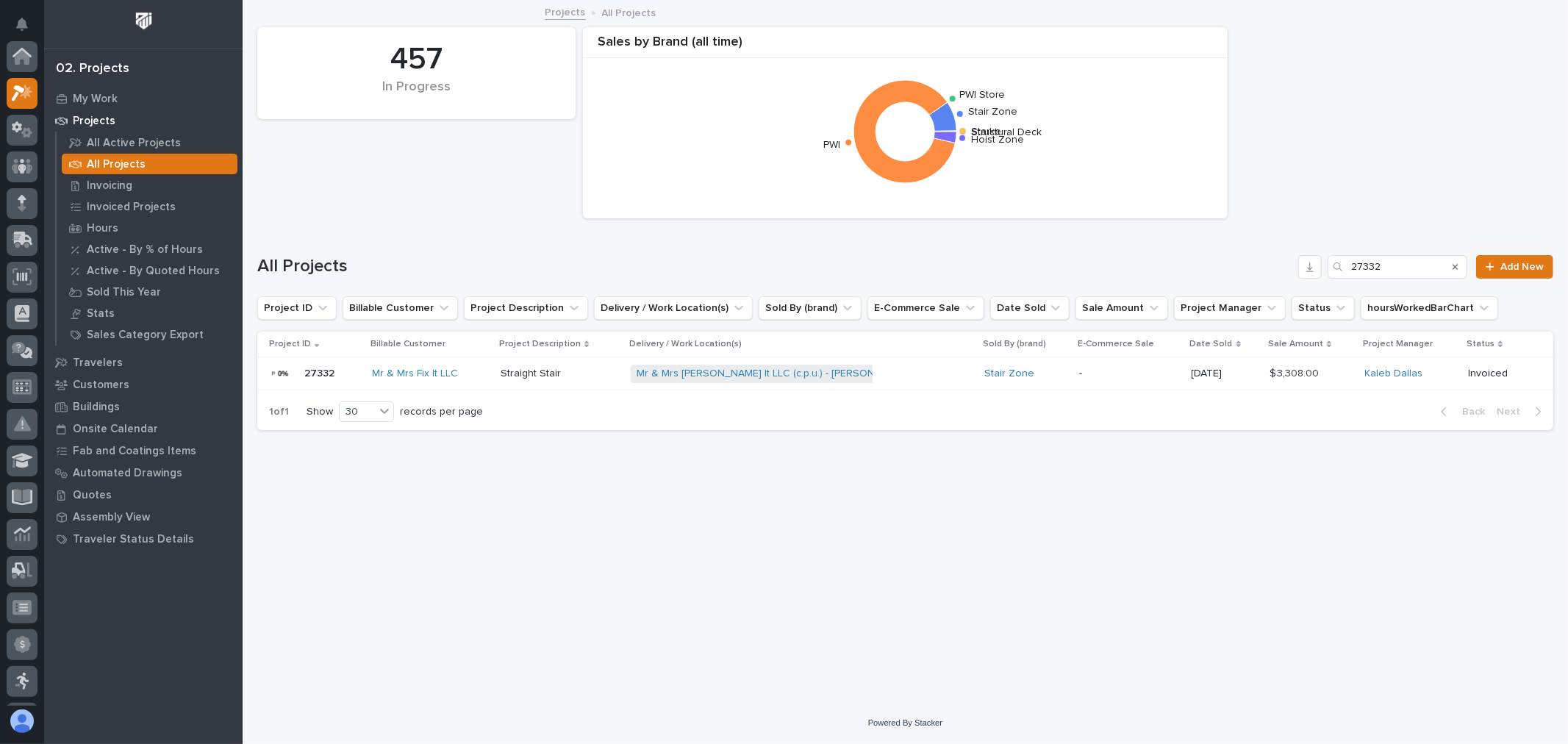
scroll to position [40, 0]
click at [1416, 265] on input "27332" at bounding box center [1398, 267] width 140 height 23
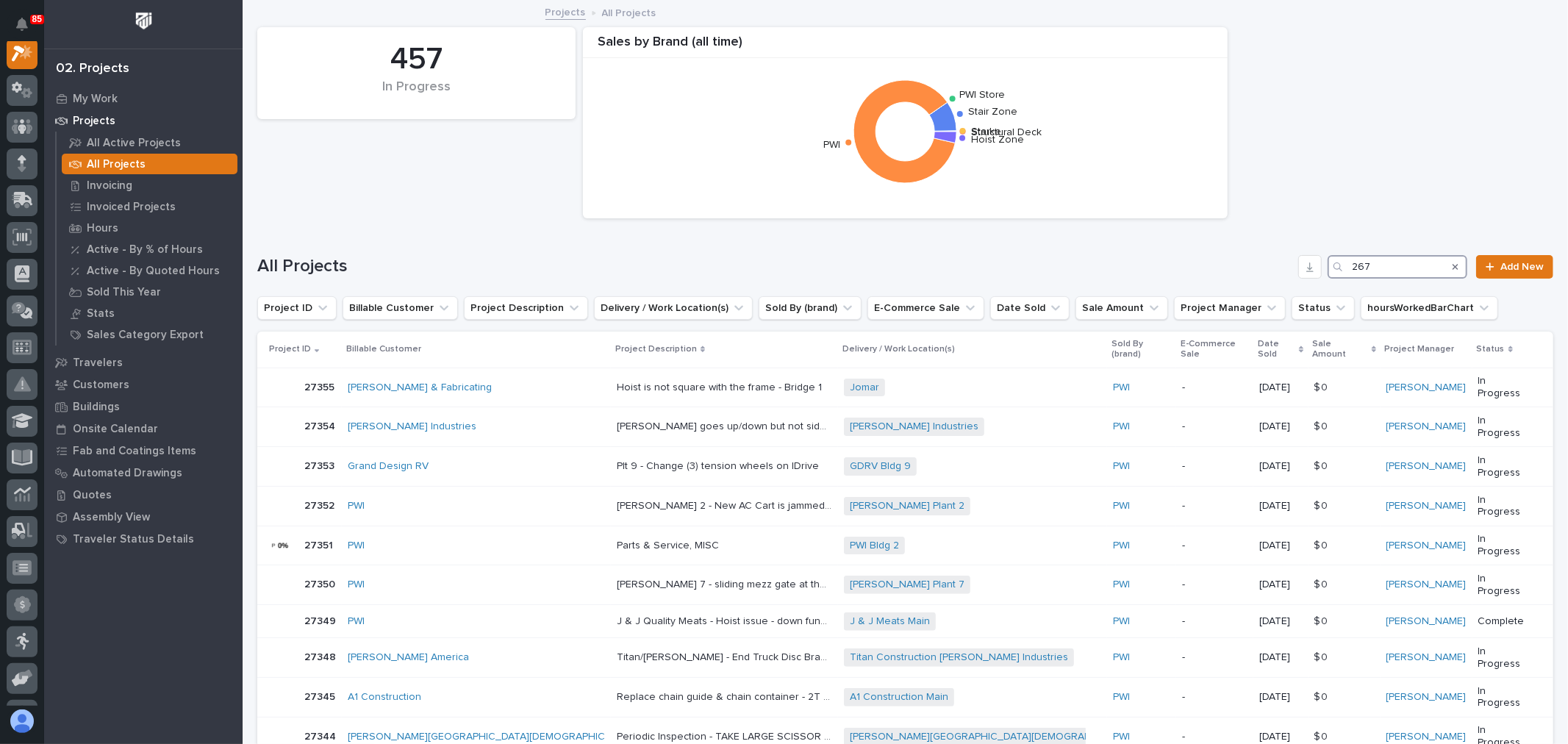
scroll to position [37, 0]
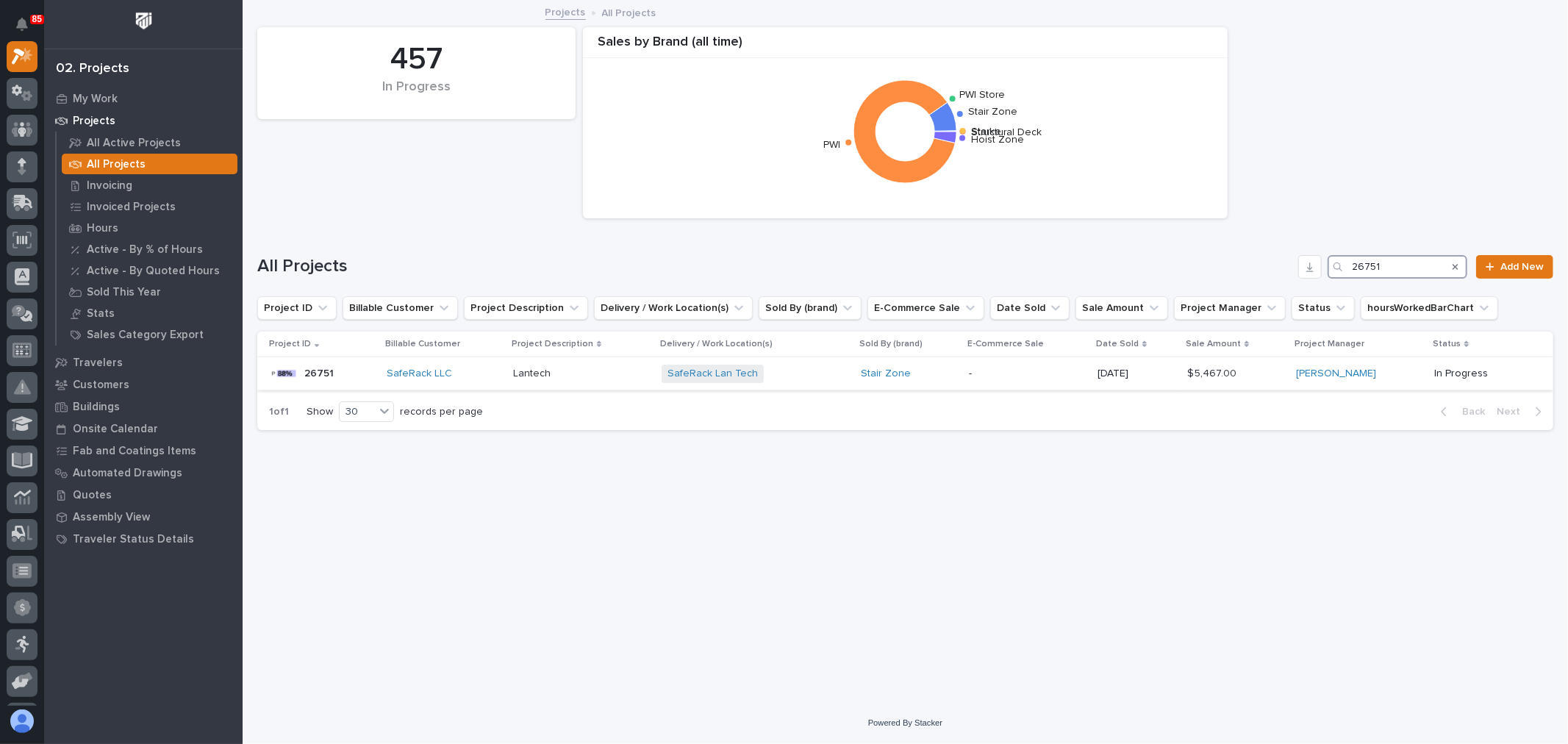
type input "26751"
click at [1024, 377] on p "-" at bounding box center [1027, 373] width 117 height 12
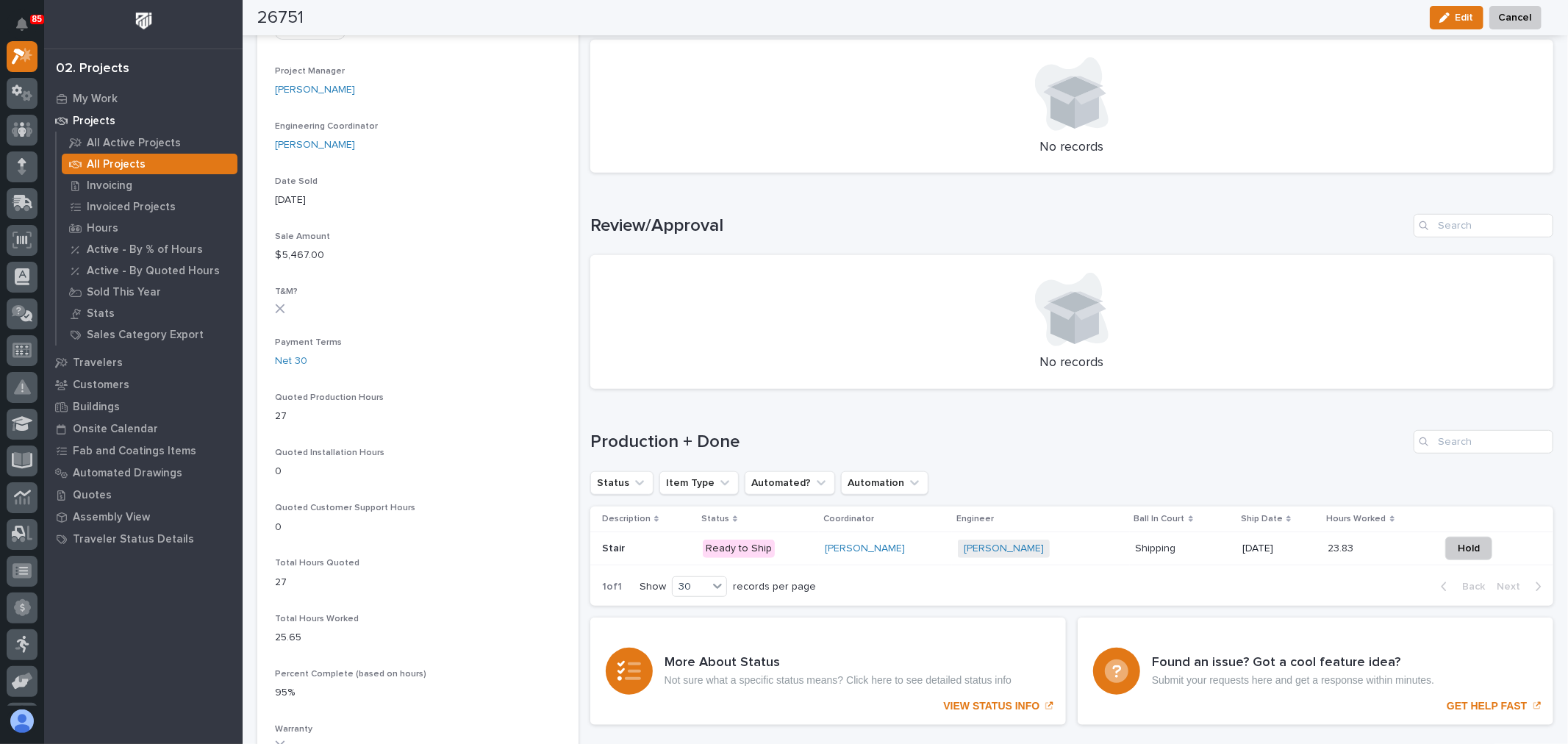
scroll to position [571, 0]
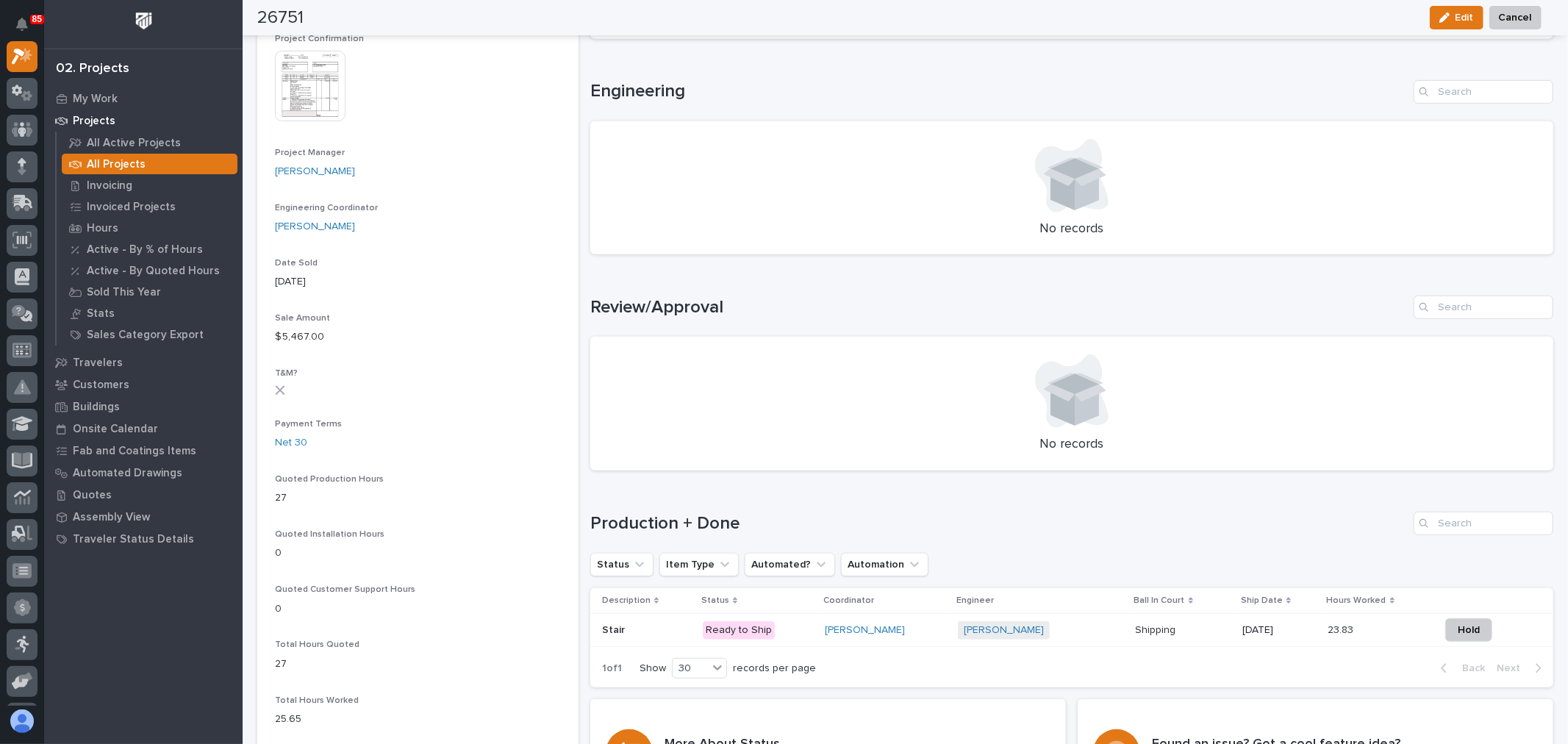
click at [1068, 637] on div "Nate Rulli + 0" at bounding box center [1040, 631] width 165 height 18
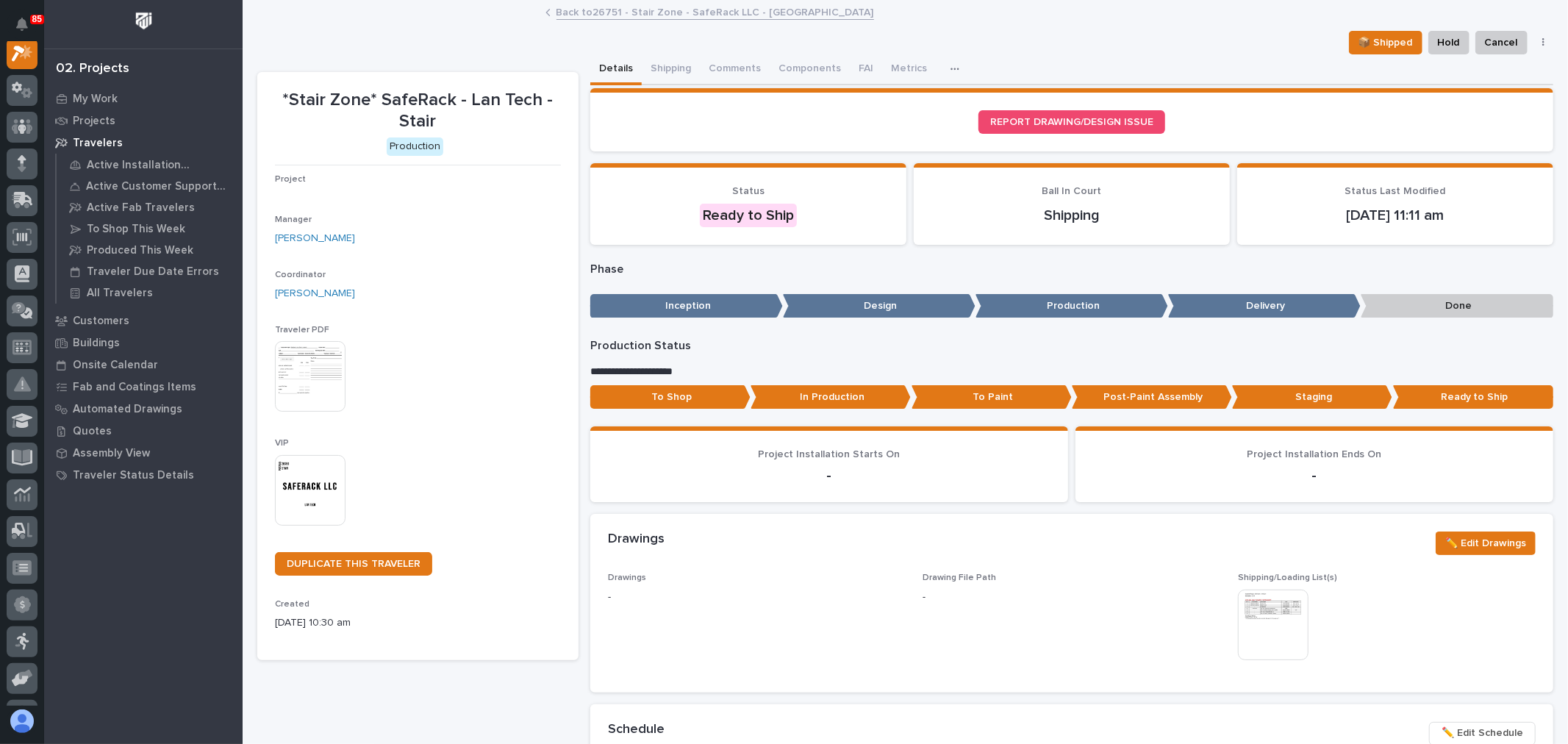
scroll to position [37, 0]
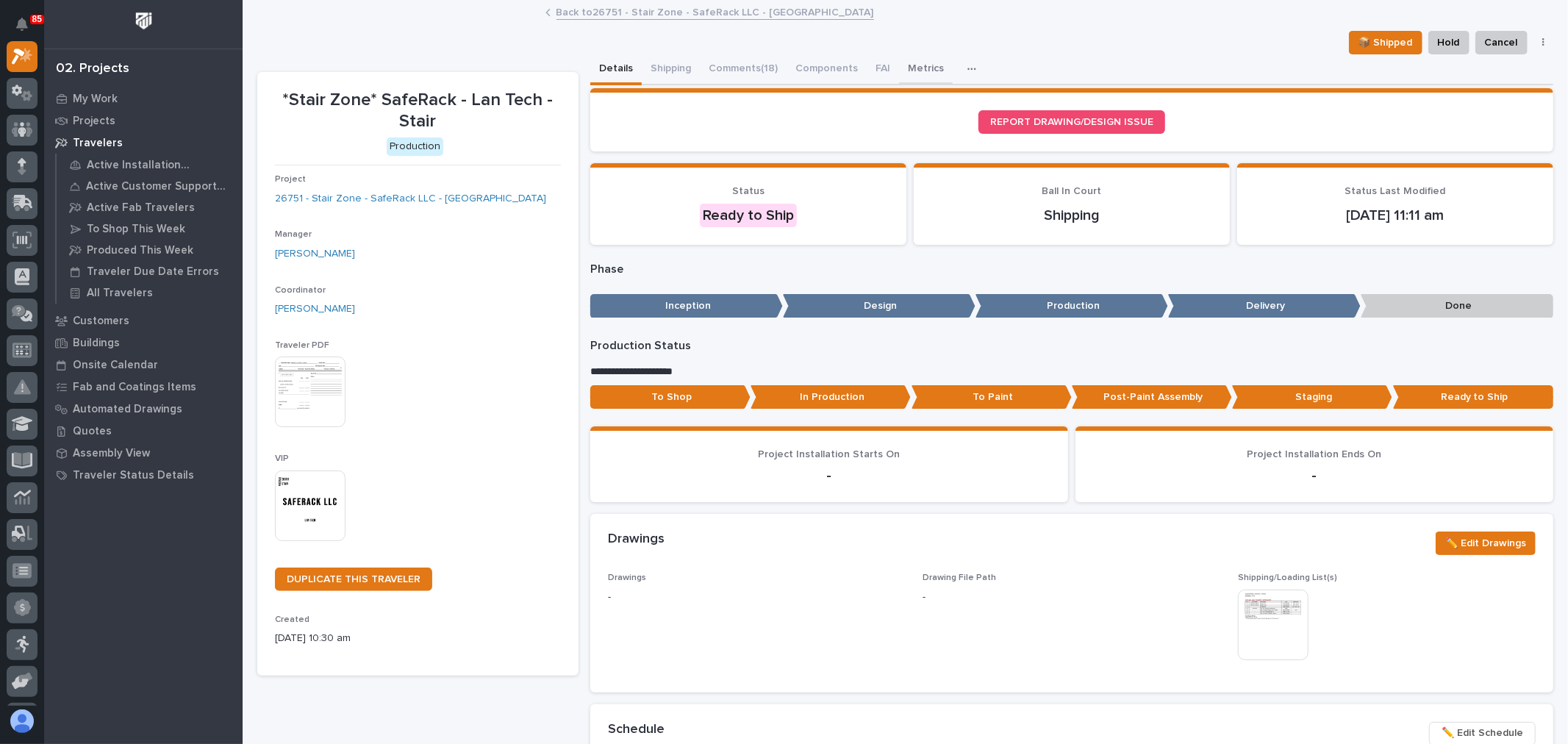
click at [920, 67] on button "Metrics" at bounding box center [926, 69] width 54 height 31
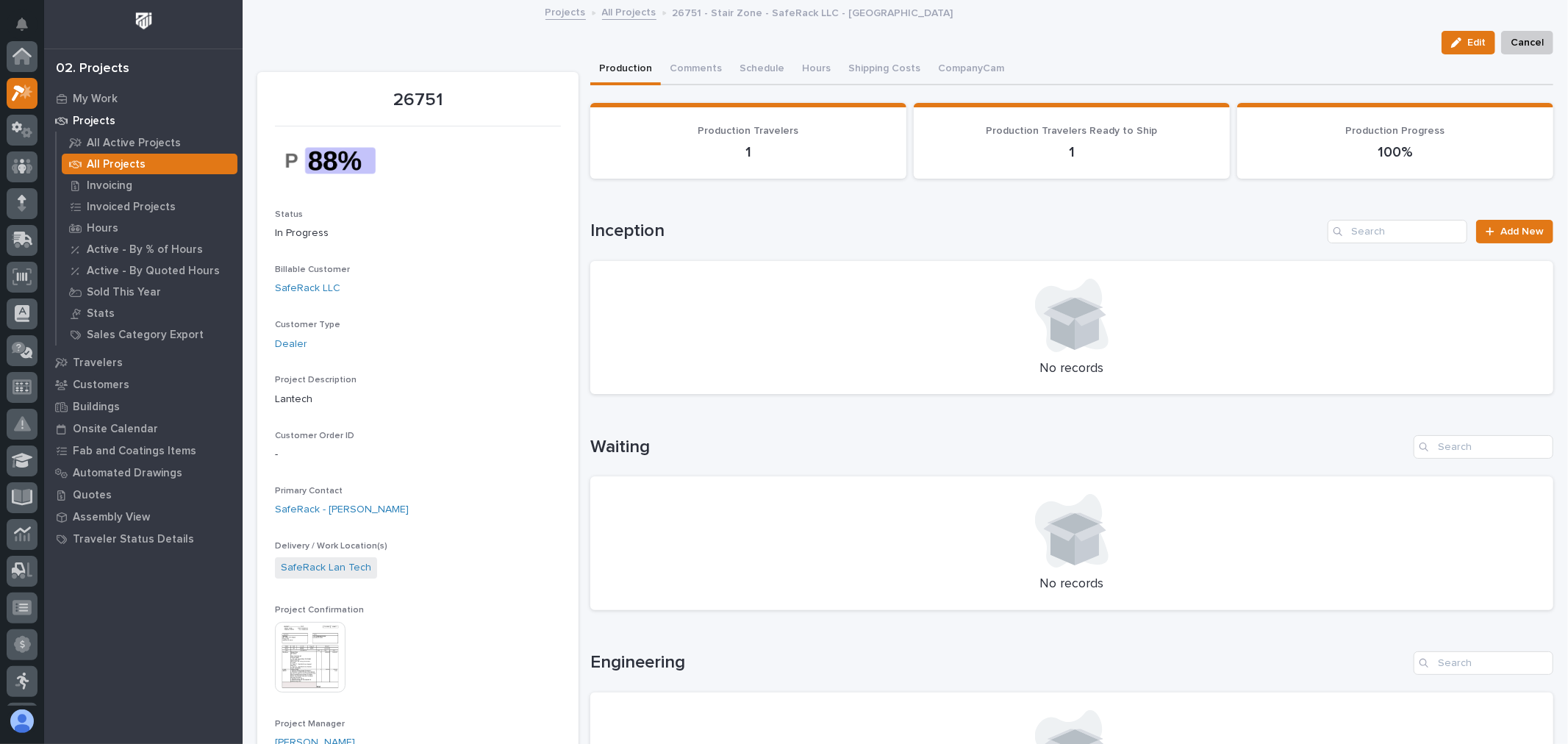
scroll to position [40, 0]
click at [798, 67] on button "Hours" at bounding box center [817, 69] width 47 height 31
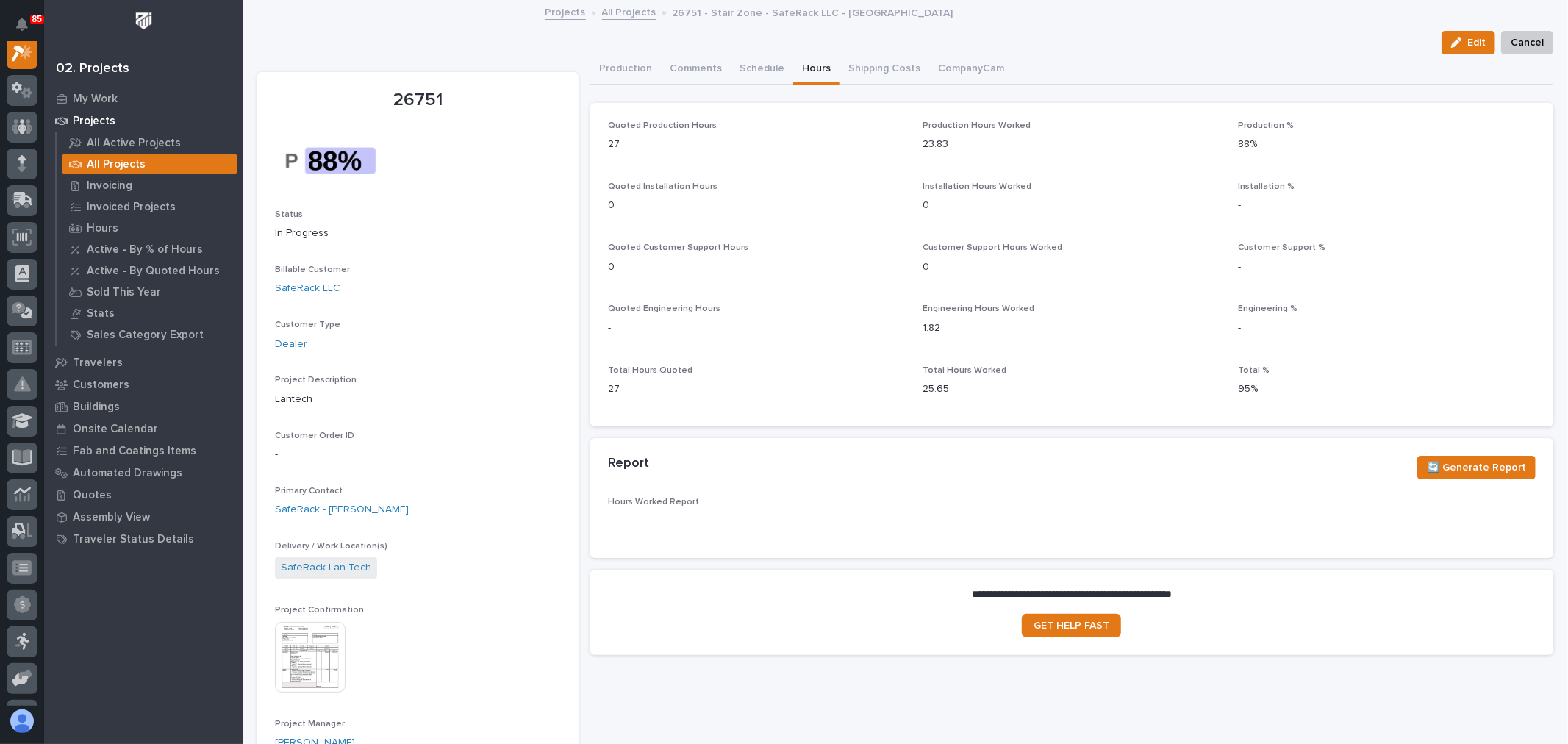
scroll to position [37, 0]
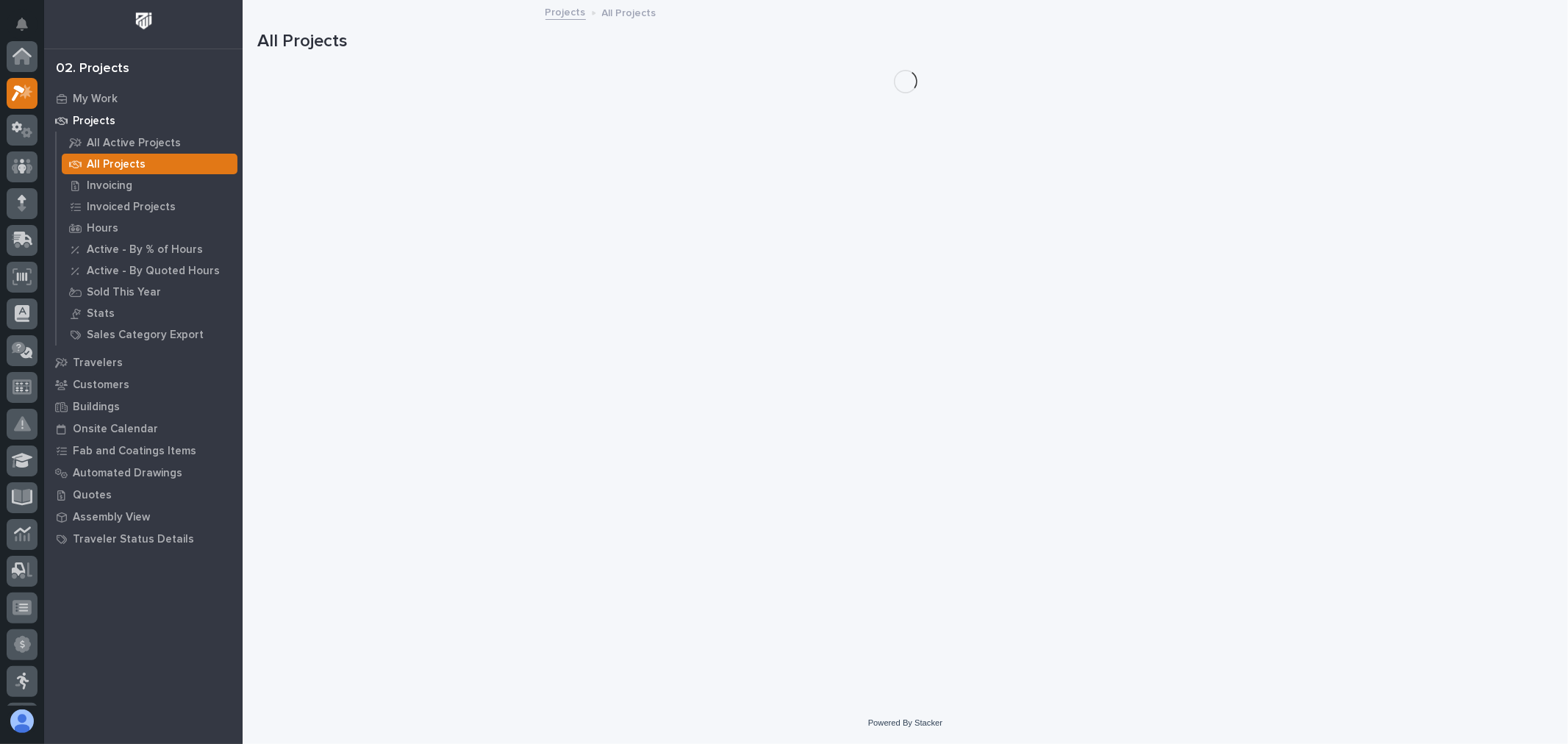
scroll to position [40, 0]
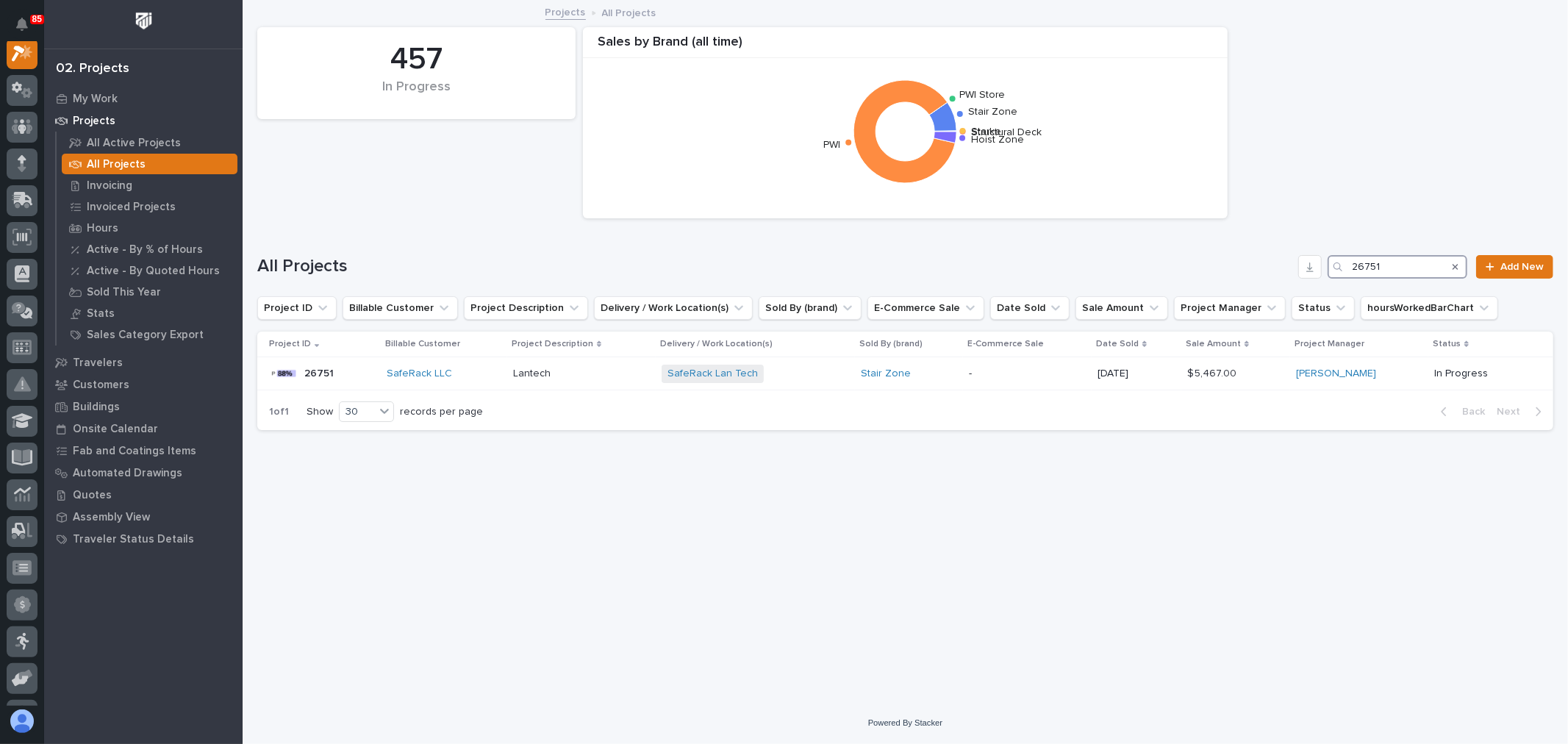
click at [1402, 273] on input "26751" at bounding box center [1398, 267] width 140 height 23
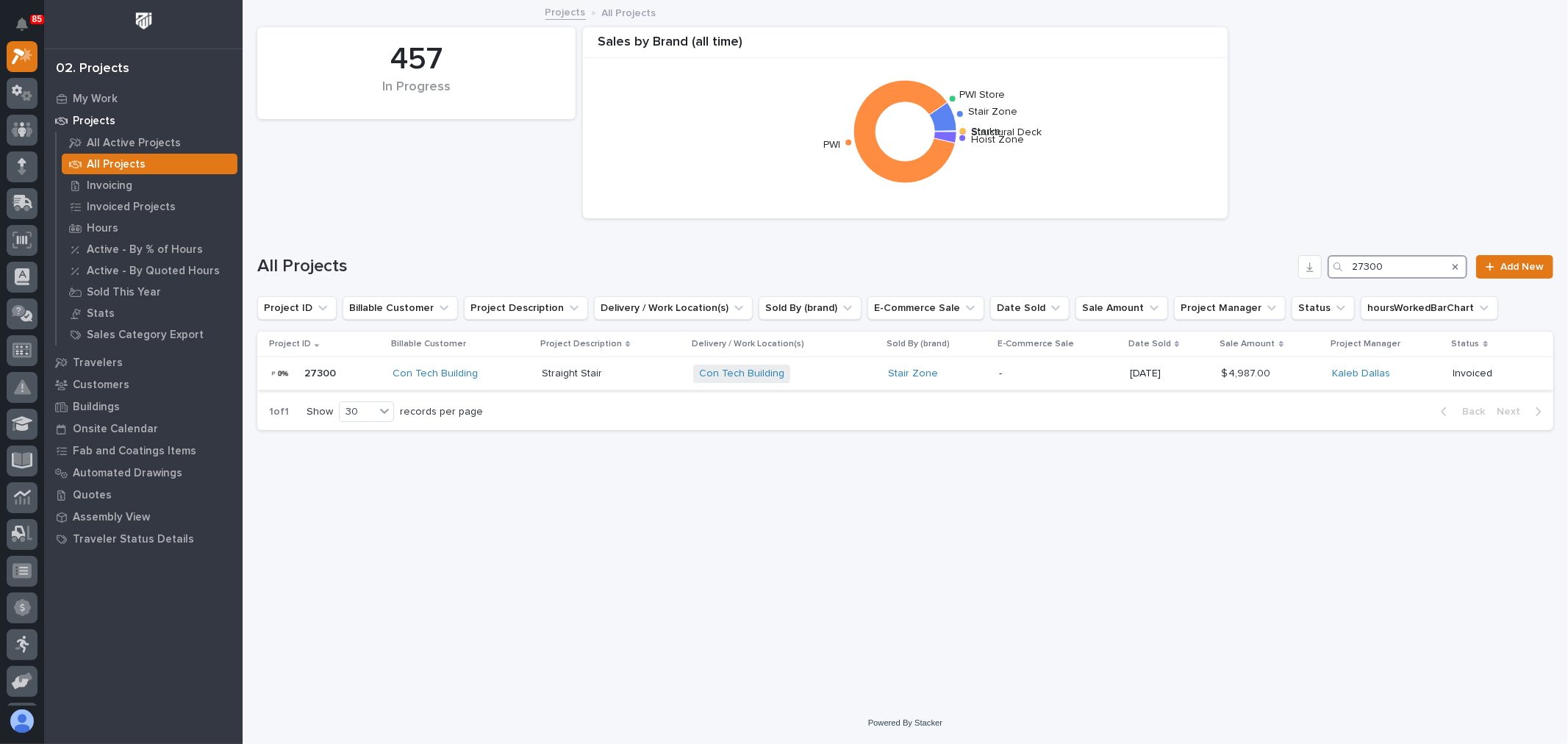
type input "27300"
click at [1183, 372] on p "09/26/2025" at bounding box center [1170, 373] width 80 height 12
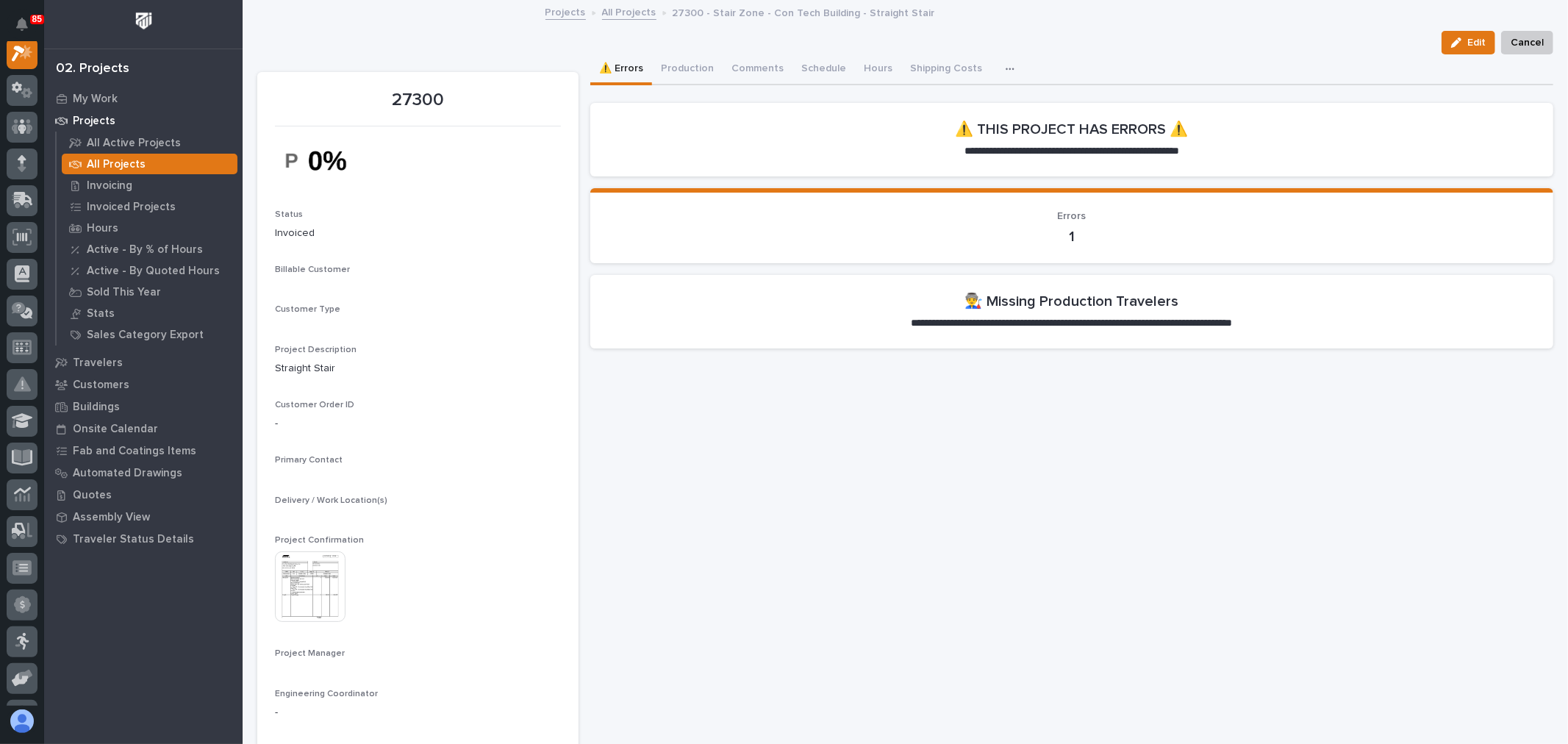
scroll to position [37, 0]
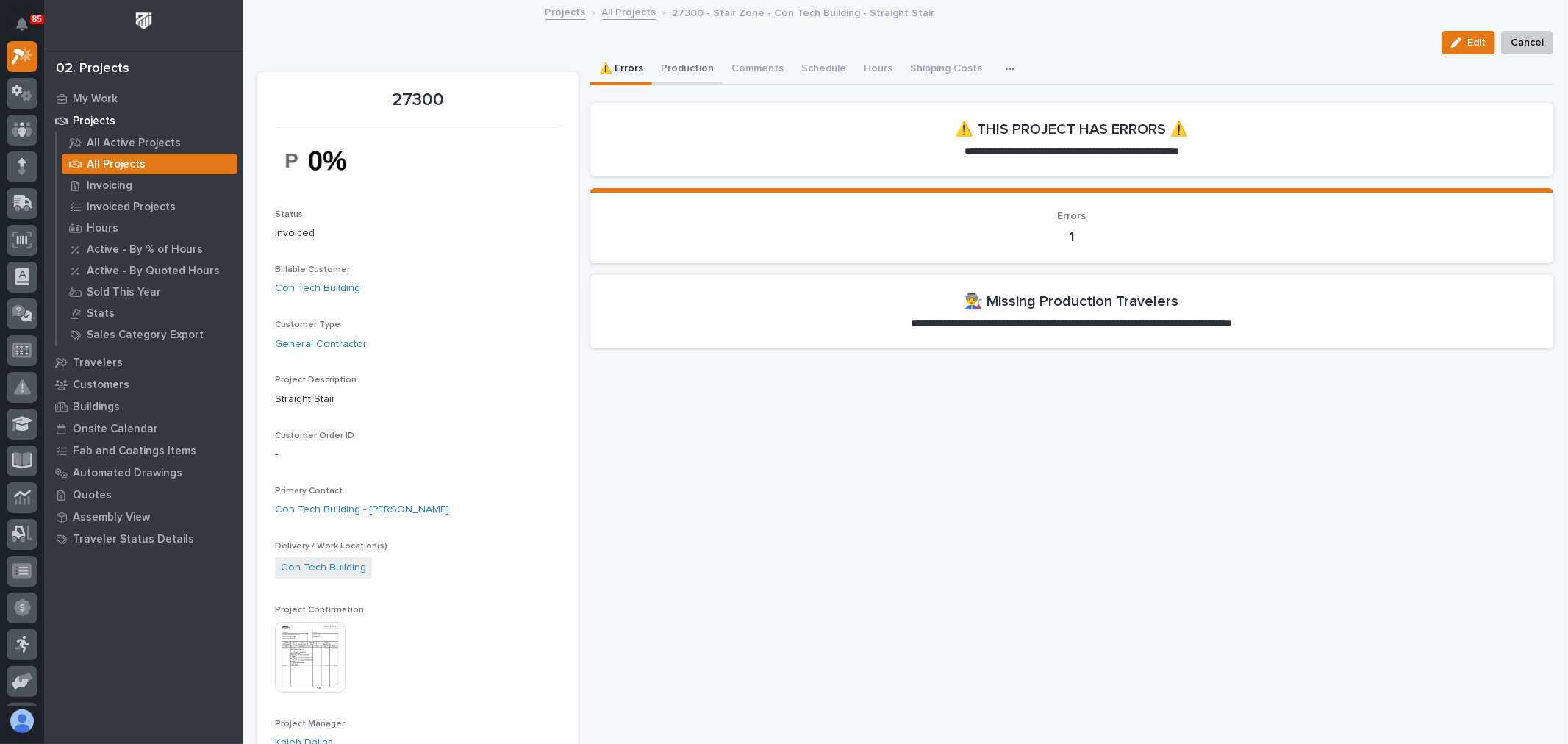
click at [691, 67] on button "Production" at bounding box center [687, 69] width 71 height 31
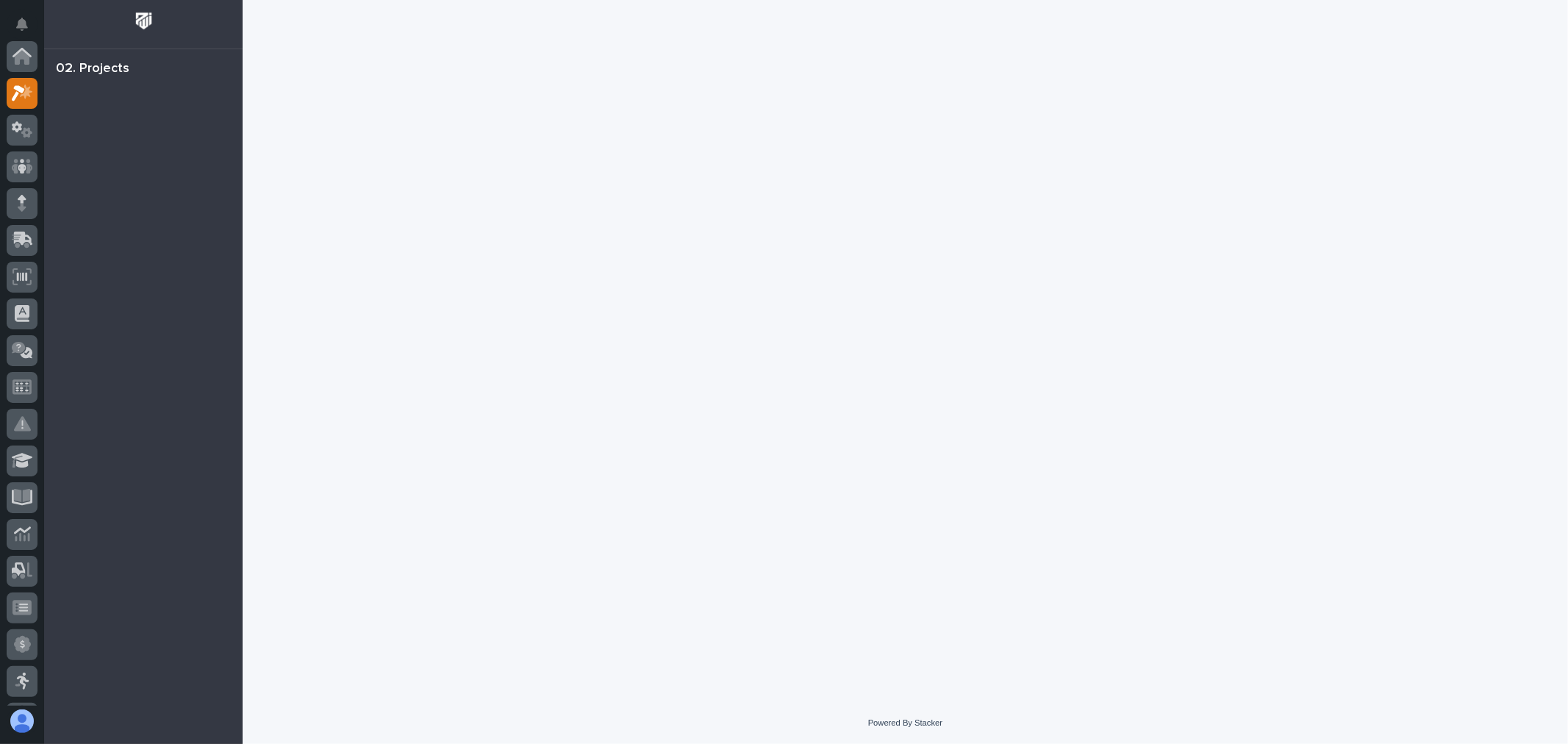
scroll to position [37, 0]
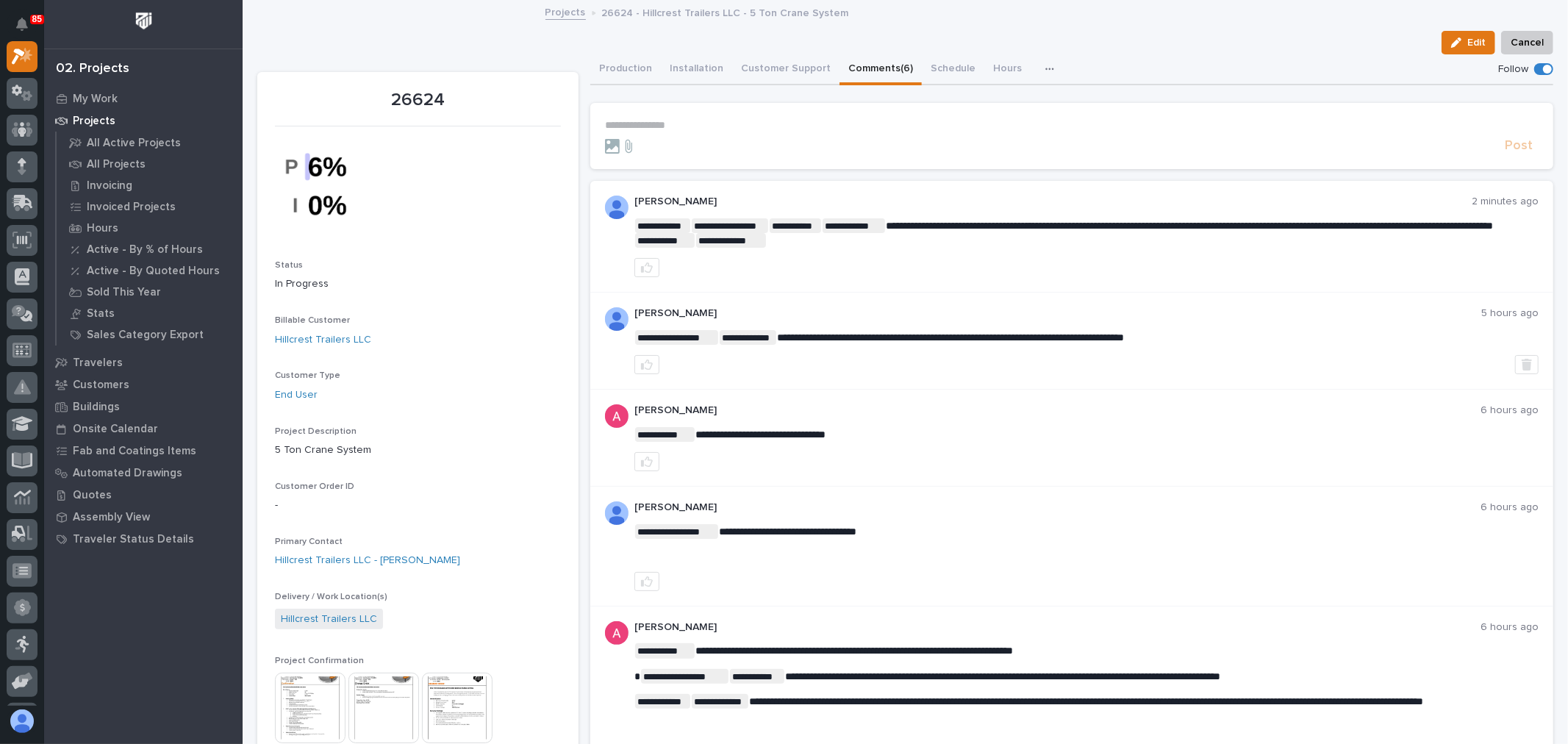
click at [648, 124] on p "**********" at bounding box center [1072, 125] width 934 height 12
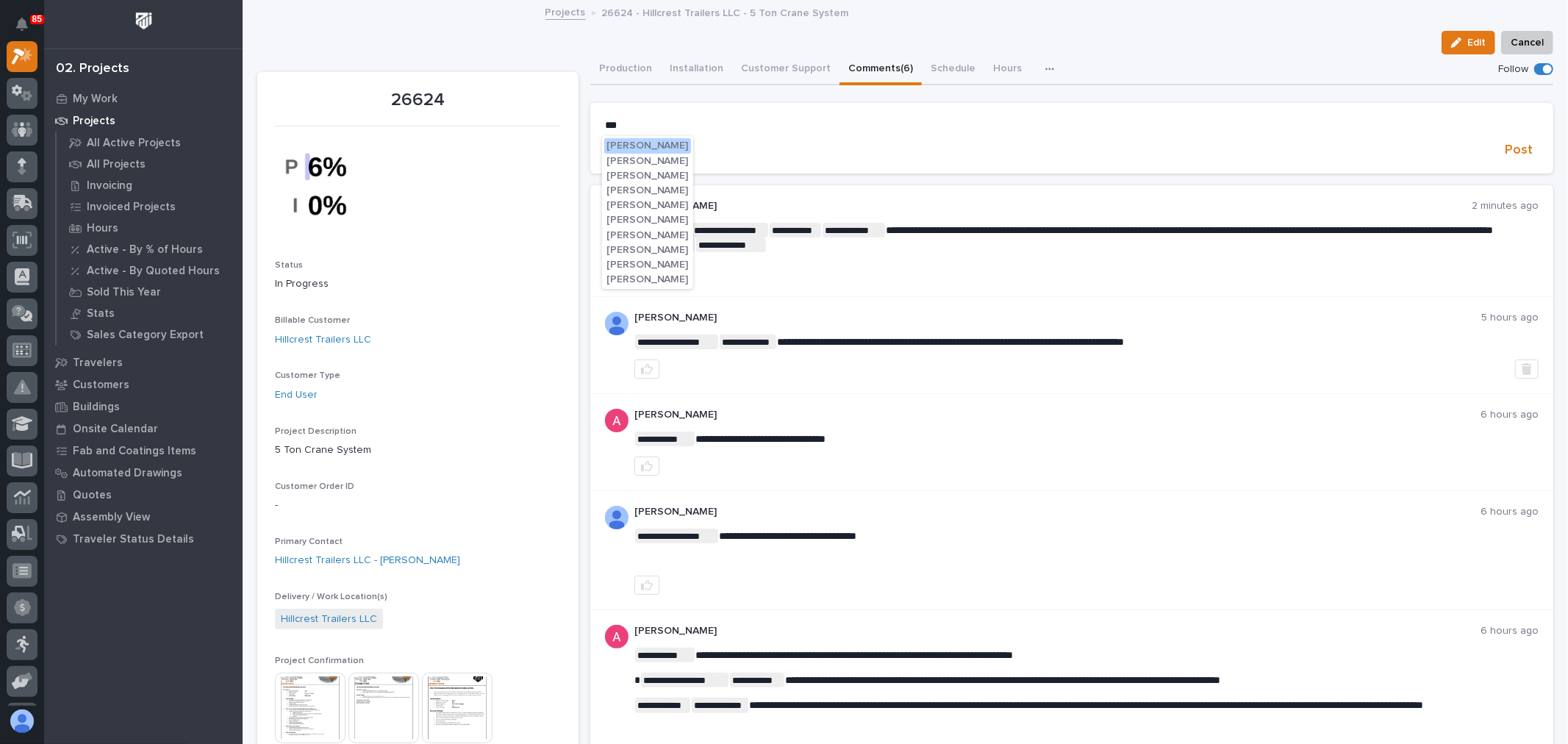
click at [660, 183] on button "[PERSON_NAME]" at bounding box center [647, 190] width 86 height 15
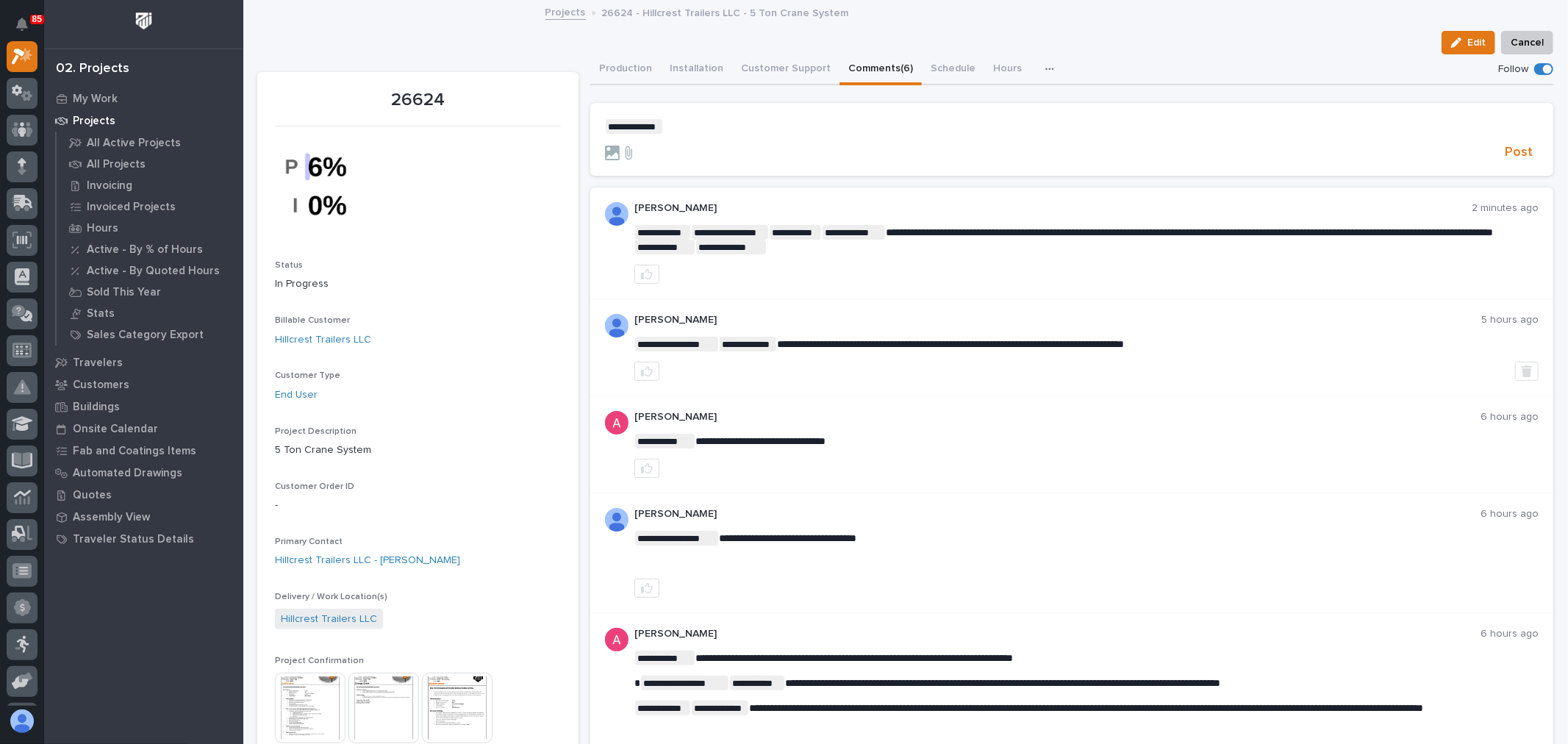
click at [674, 121] on p "**********" at bounding box center [1072, 126] width 934 height 15
click at [700, 144] on span "[PERSON_NAME]" at bounding box center [705, 147] width 82 height 10
click at [730, 121] on p "**********" at bounding box center [1072, 126] width 934 height 15
click at [759, 151] on span "[PERSON_NAME]" at bounding box center [766, 147] width 82 height 10
click at [821, 126] on p "**********" at bounding box center [1072, 126] width 934 height 15
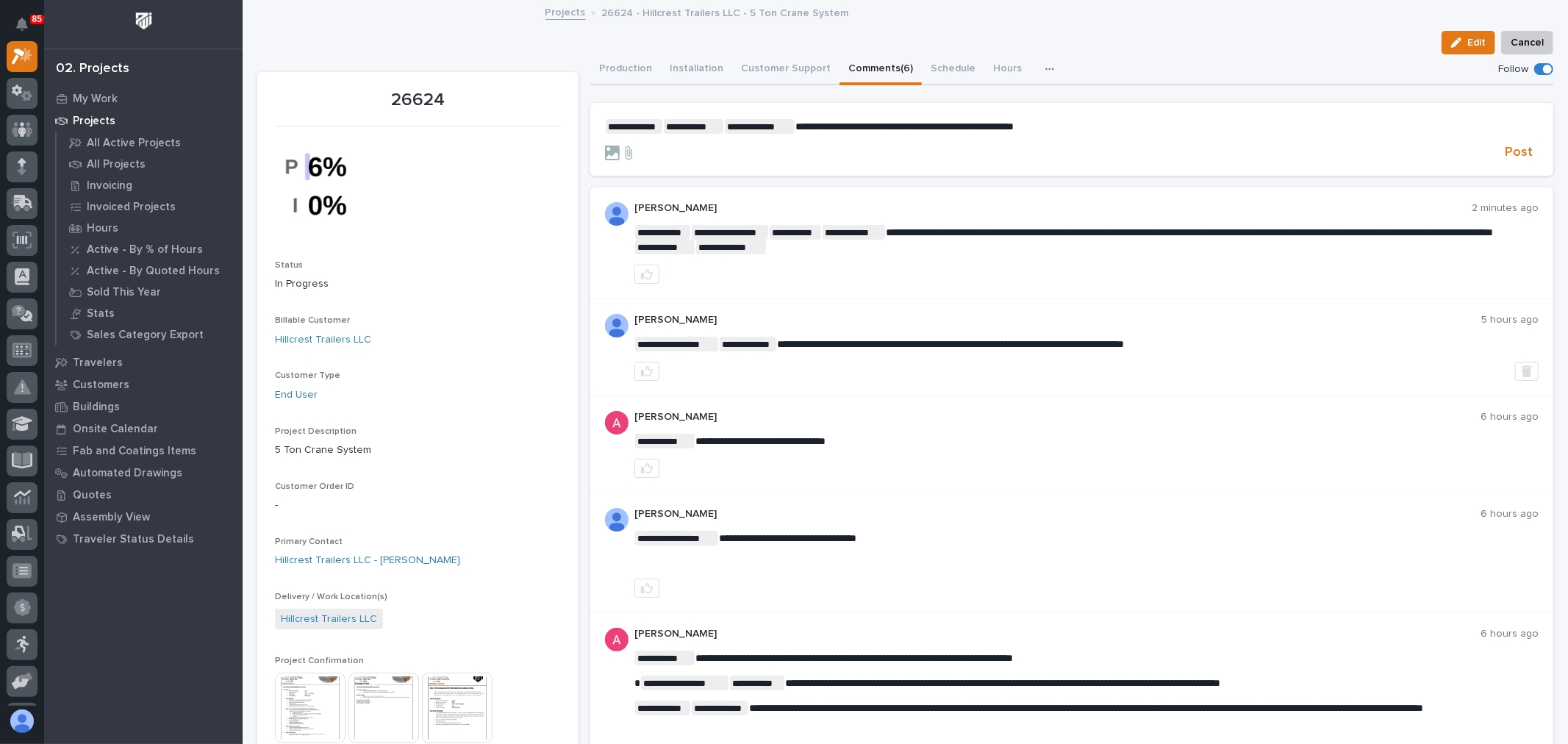
click at [931, 128] on span "**********" at bounding box center [904, 126] width 219 height 10
click at [900, 122] on span "**********" at bounding box center [904, 126] width 219 height 10
click at [1505, 150] on span "Post" at bounding box center [1519, 152] width 28 height 17
